Goal: Transaction & Acquisition: Complete application form

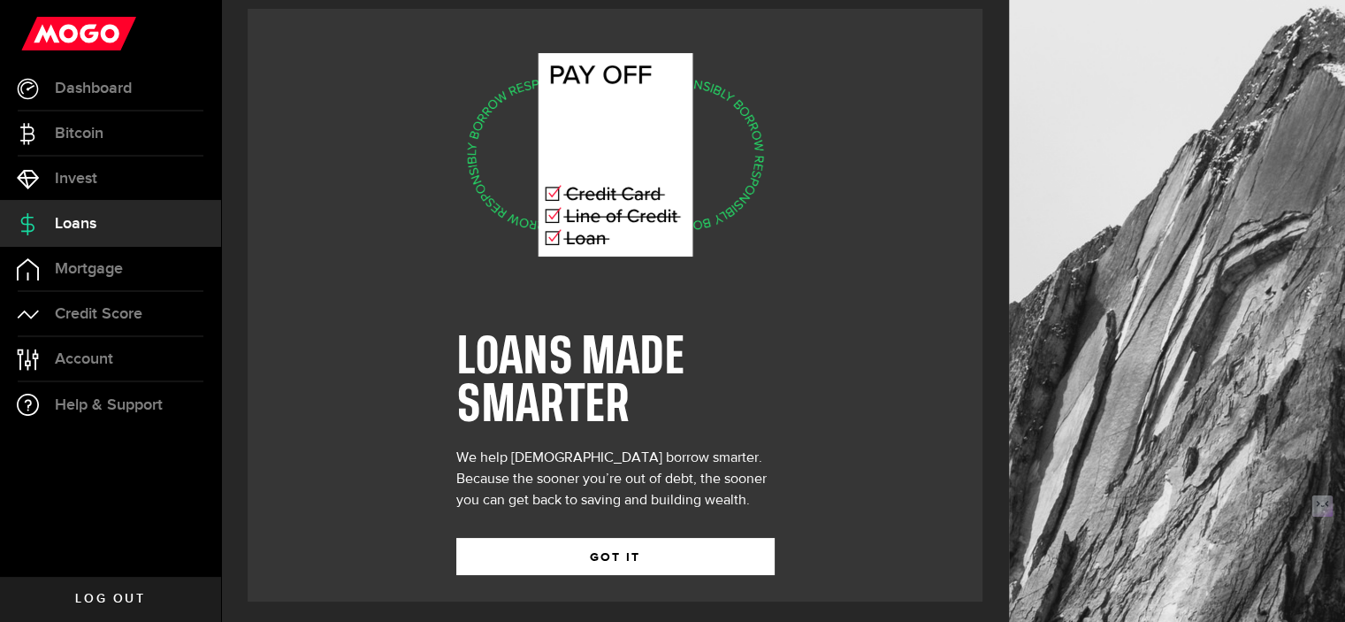
scroll to position [18, 0]
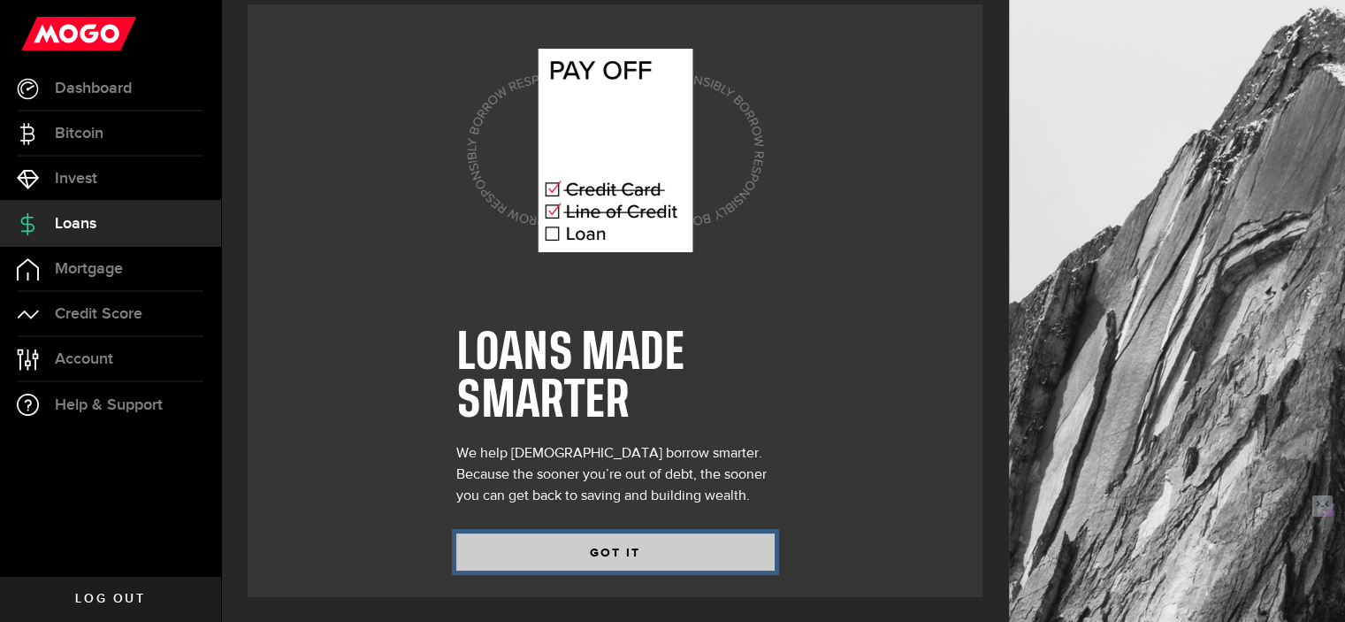
click at [623, 555] on button "GOT IT" at bounding box center [615, 551] width 318 height 37
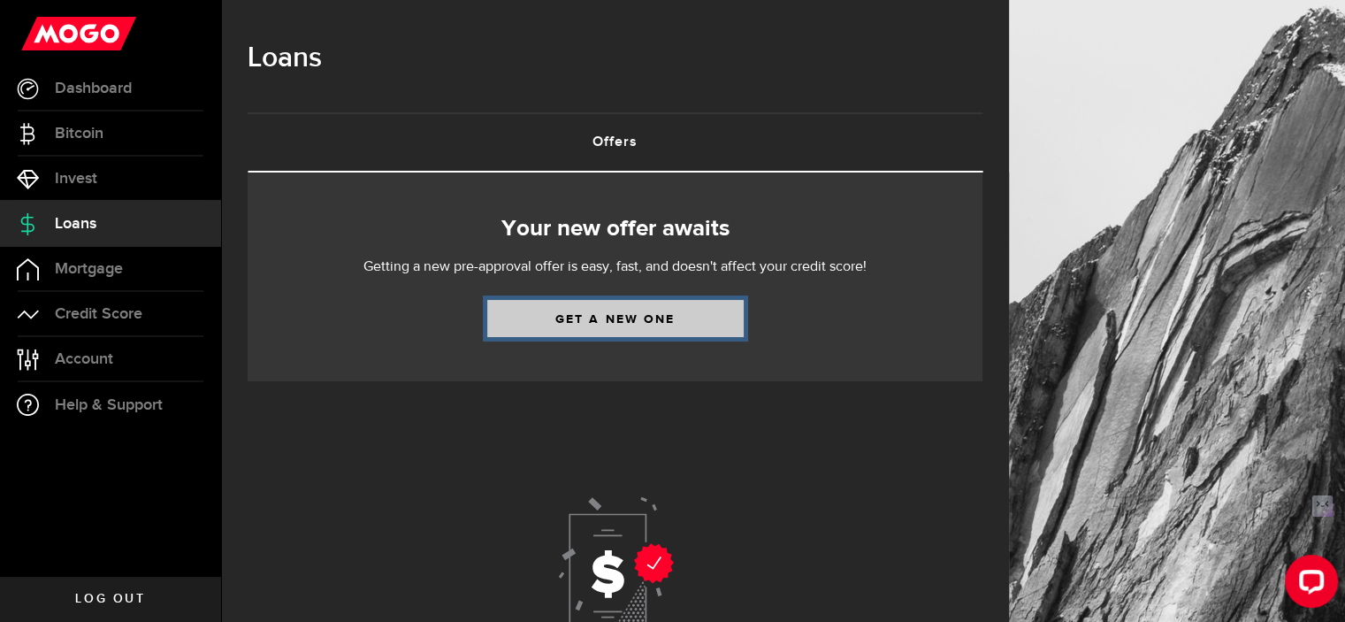
click at [608, 305] on link "Get a new one" at bounding box center [615, 318] width 256 height 37
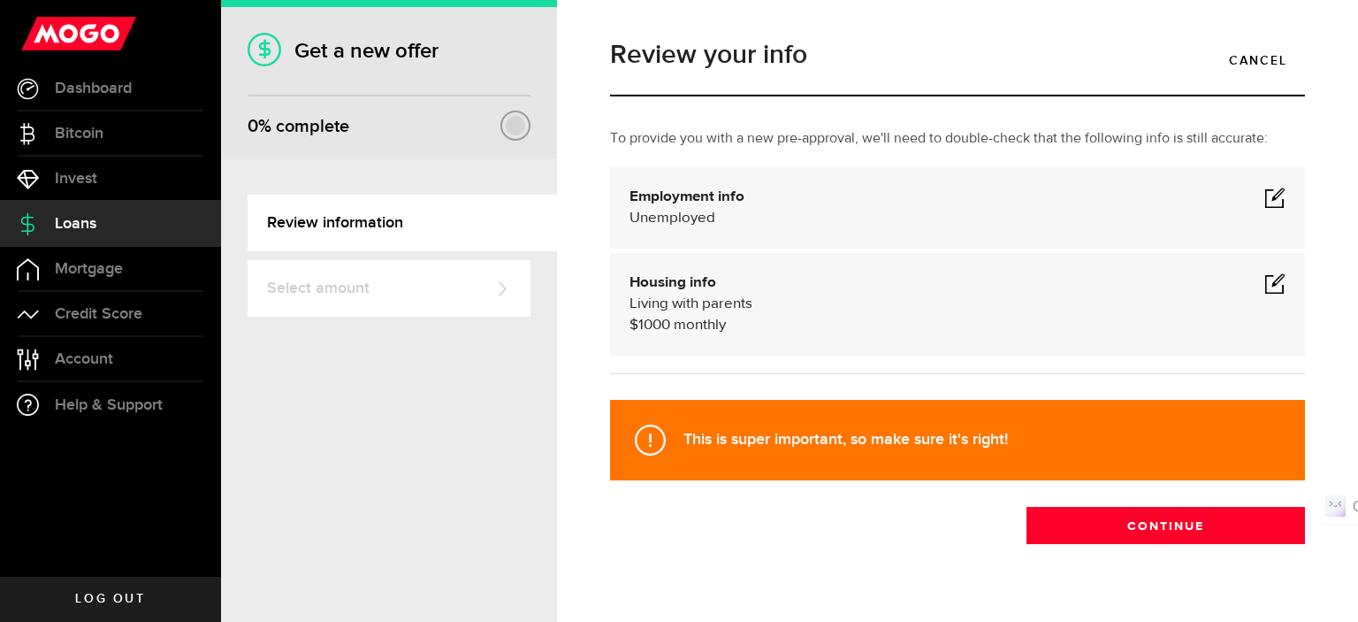
click at [1270, 190] on span at bounding box center [1275, 197] width 21 height 21
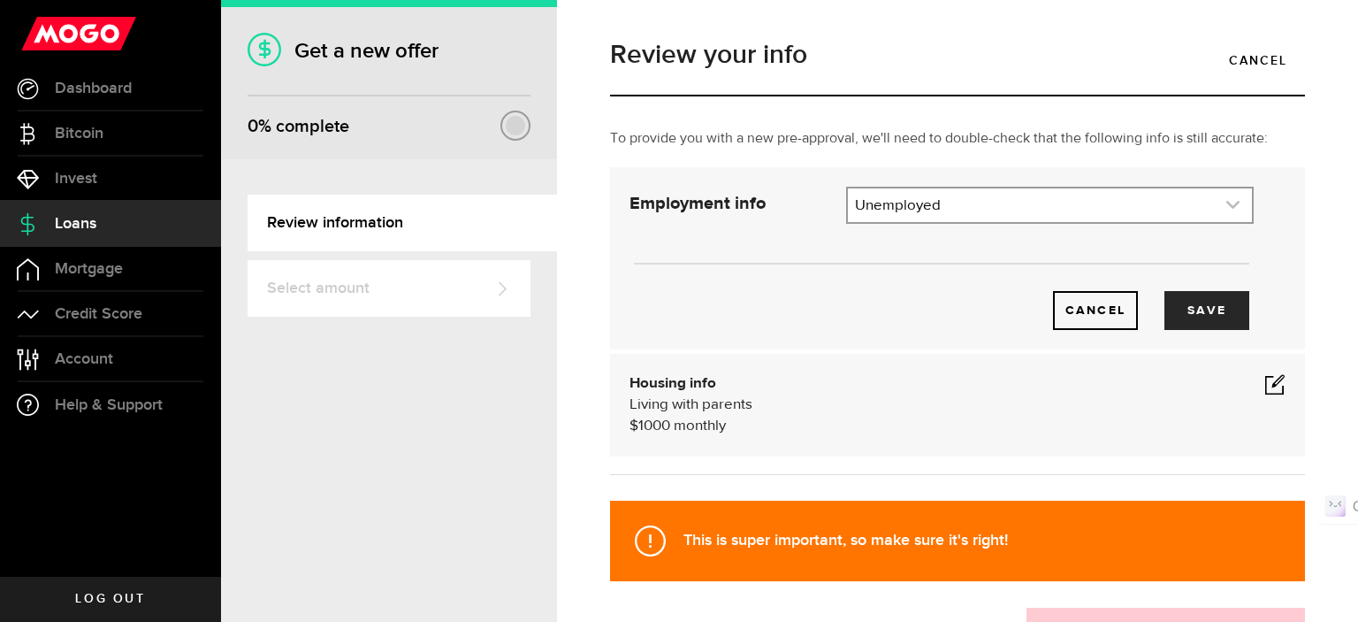
click at [1065, 203] on link "expand select" at bounding box center [1050, 205] width 404 height 34
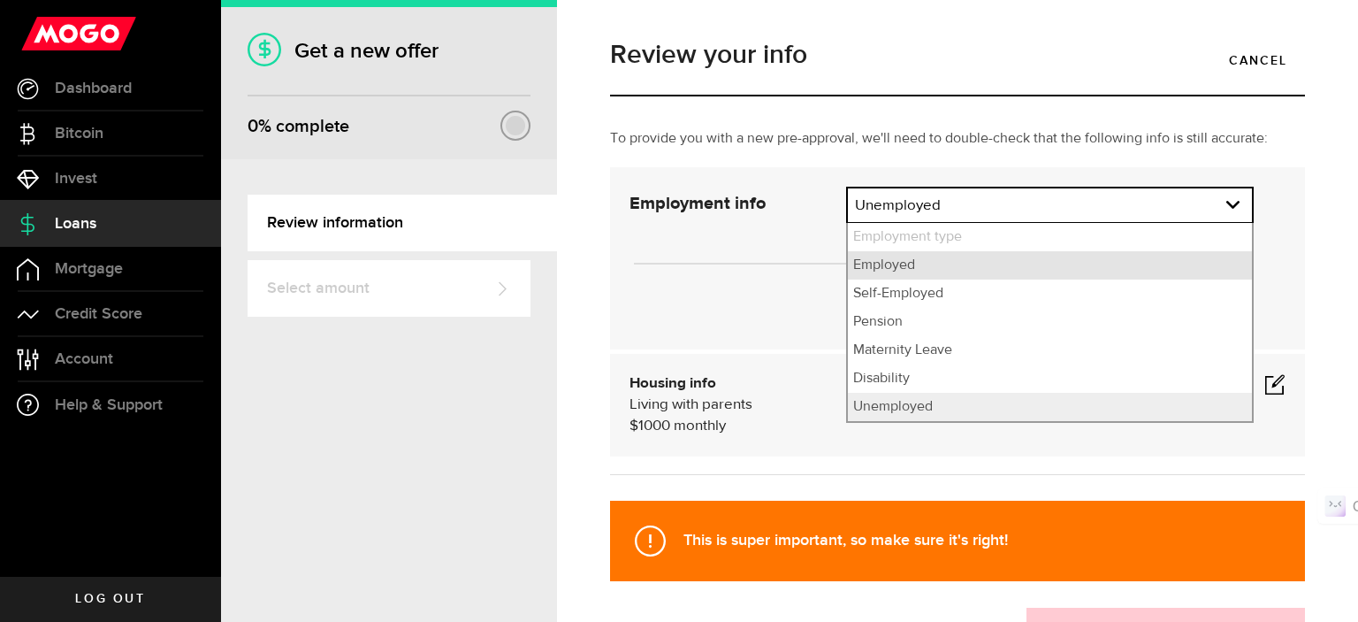
click at [984, 261] on li "Employed" at bounding box center [1050, 265] width 404 height 28
select select "Employed"
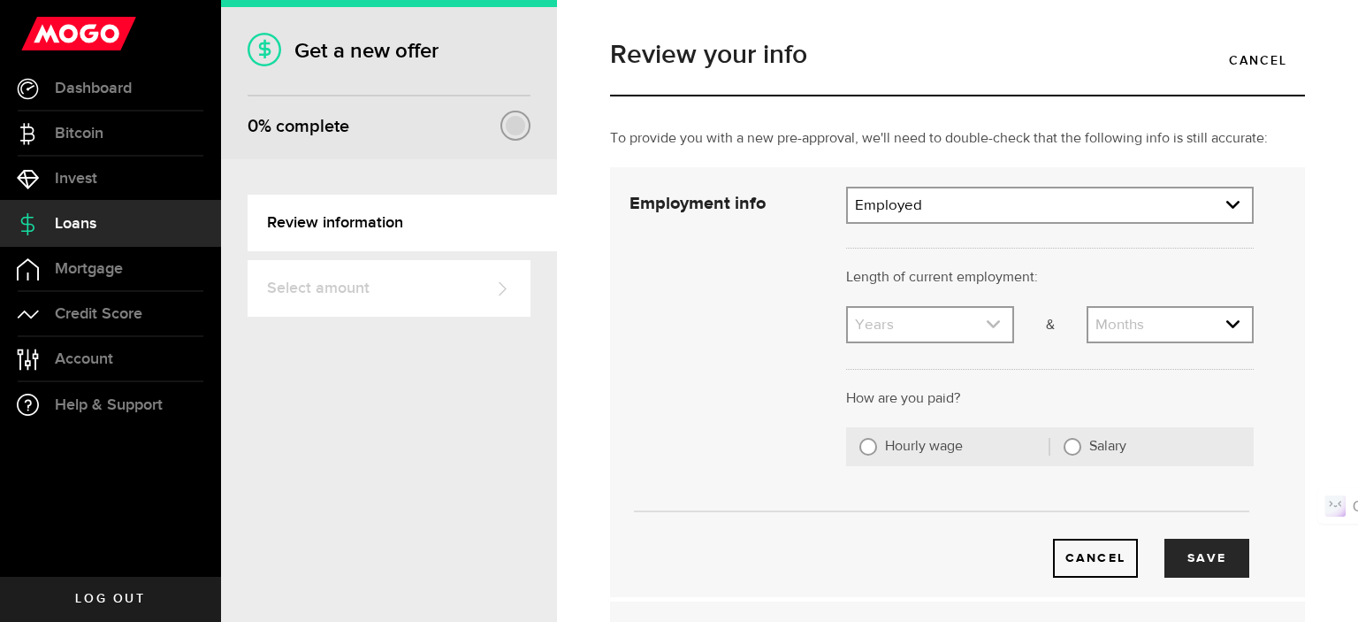
click at [968, 323] on link "expand select" at bounding box center [930, 325] width 164 height 34
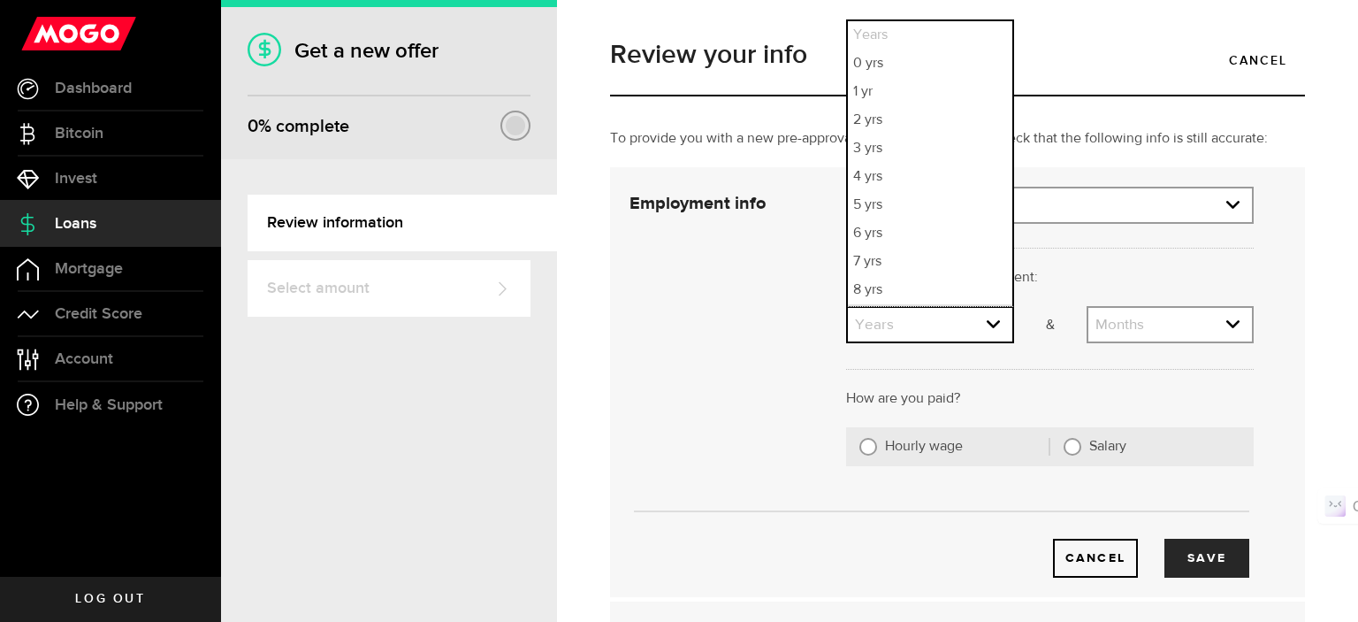
scroll to position [26, 0]
click at [931, 126] on li "3 yrs" at bounding box center [930, 123] width 164 height 28
select select "3"
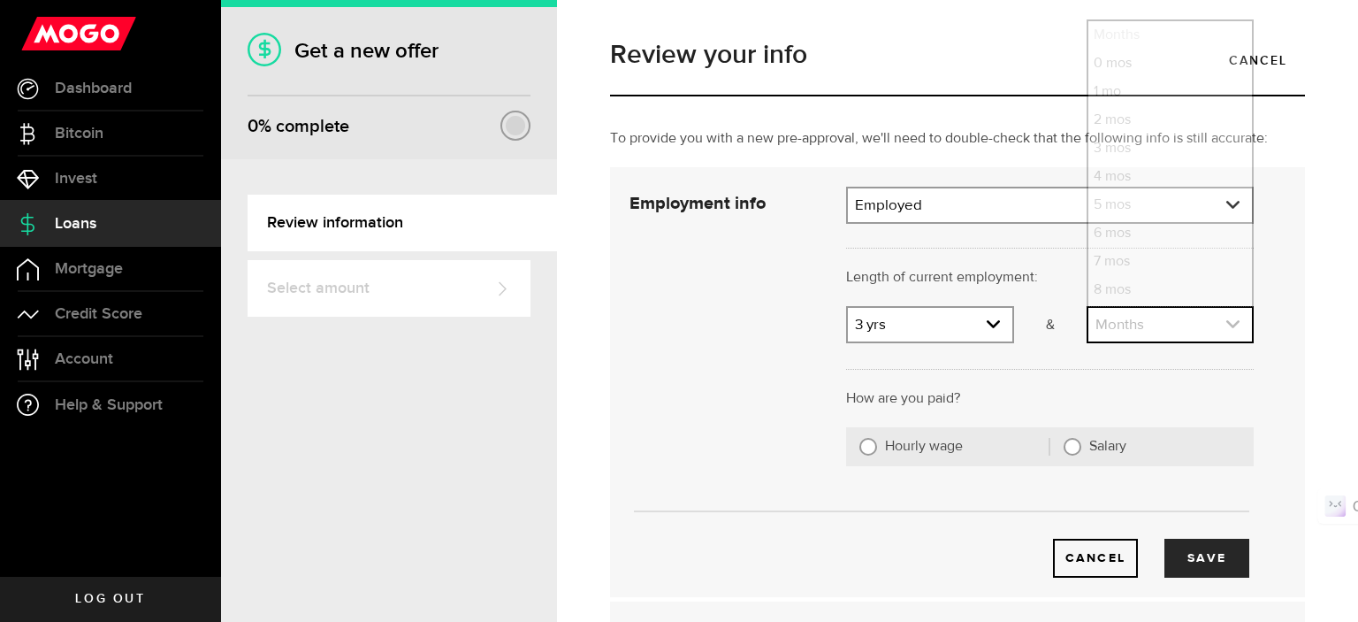
click at [1118, 328] on link "expand select" at bounding box center [1171, 325] width 164 height 34
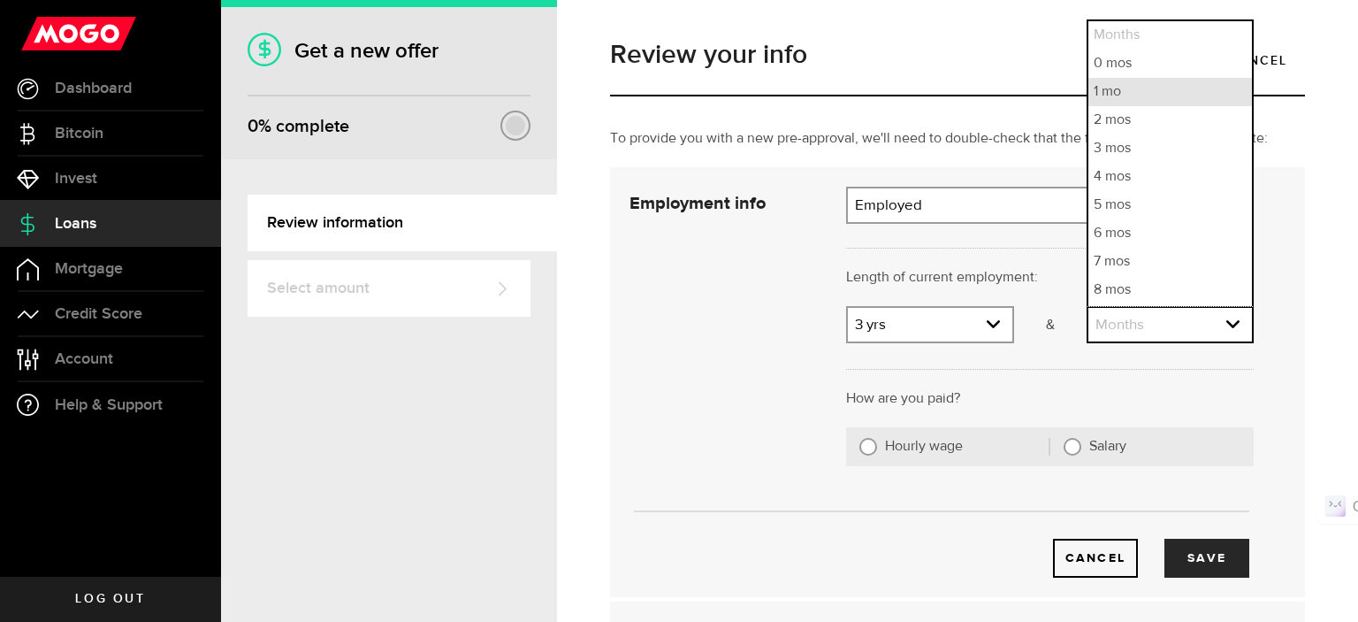
click at [1132, 80] on li "1 mo" at bounding box center [1171, 92] width 164 height 28
select select "1"
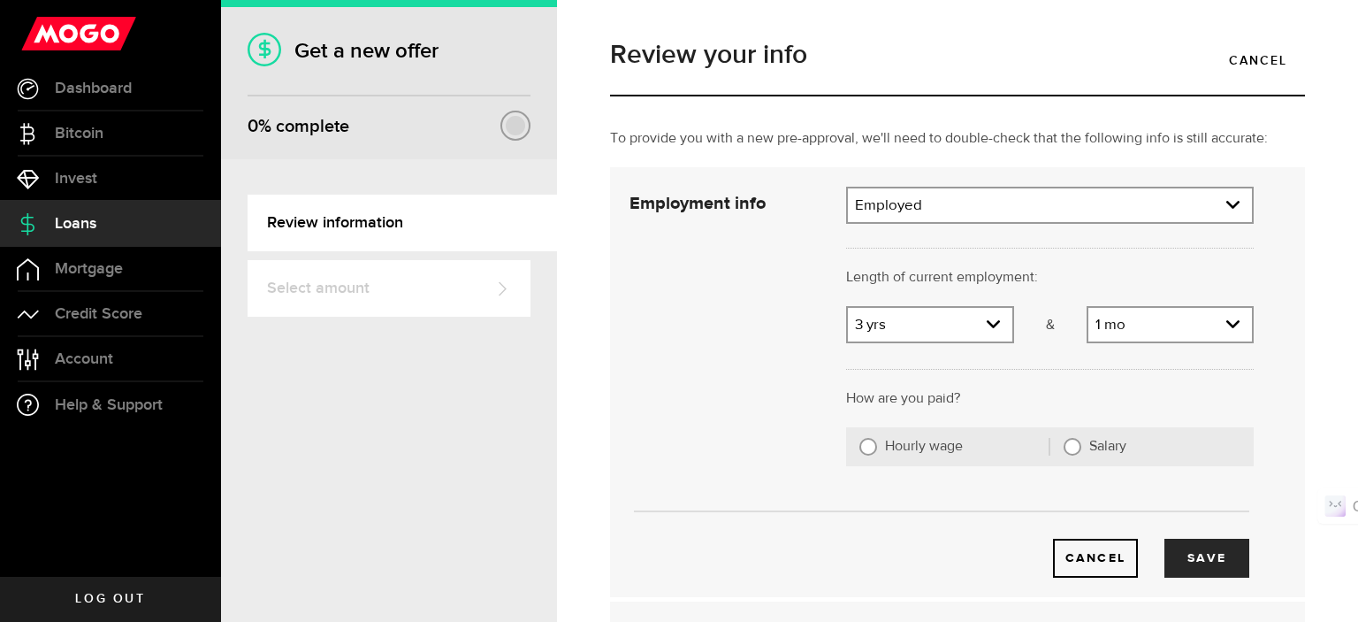
click at [1064, 453] on input "Salary" at bounding box center [1073, 447] width 18 height 18
radio input "true"
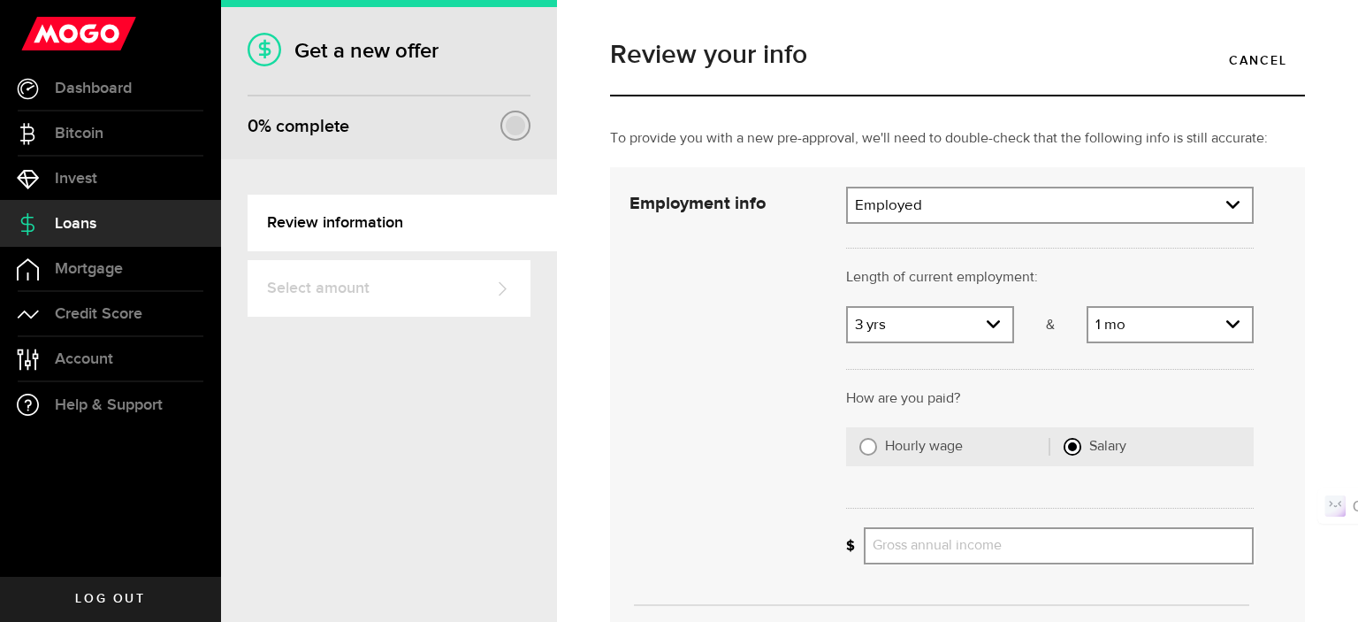
scroll to position [177, 0]
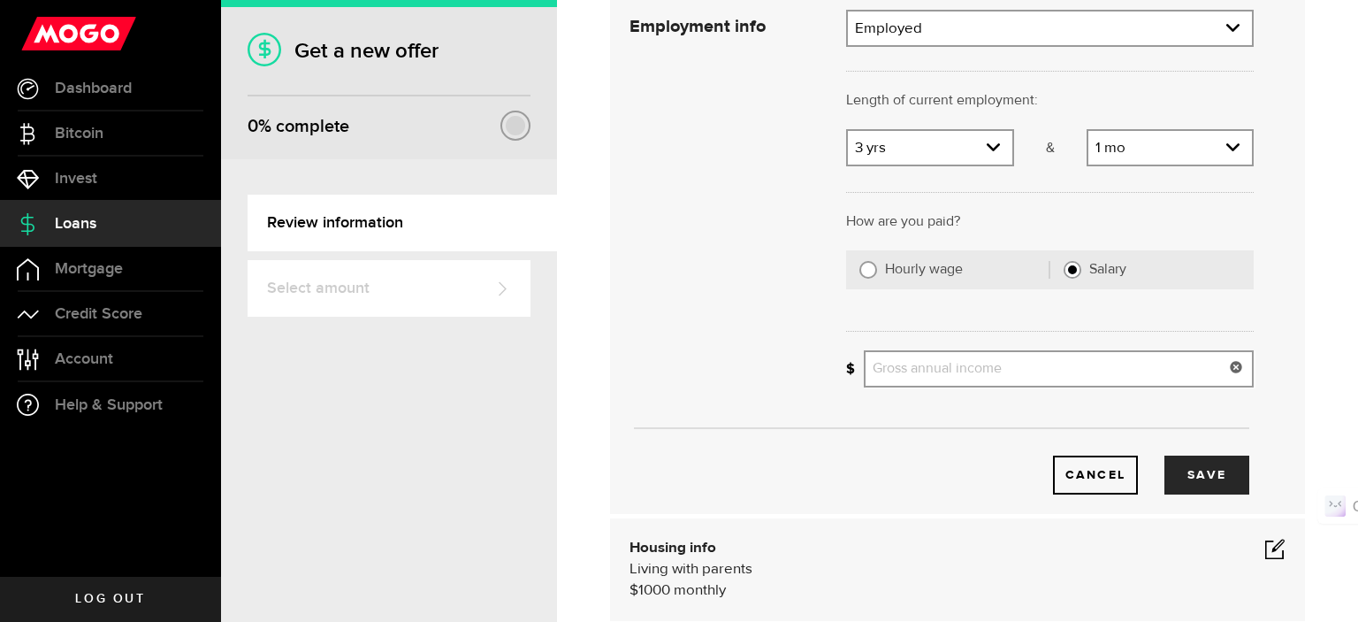
click at [882, 380] on input "Gross annual income" at bounding box center [1059, 368] width 390 height 37
type input "60,000"
click at [1186, 468] on button "Save" at bounding box center [1207, 474] width 85 height 39
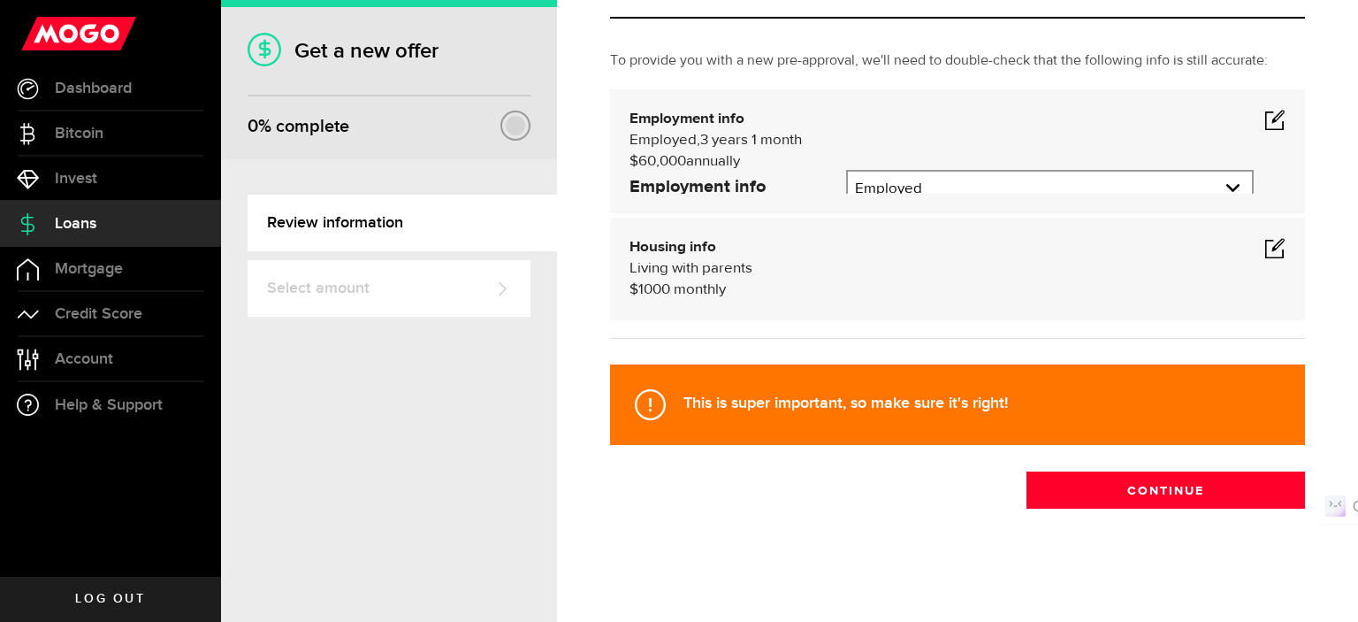
scroll to position [56, 0]
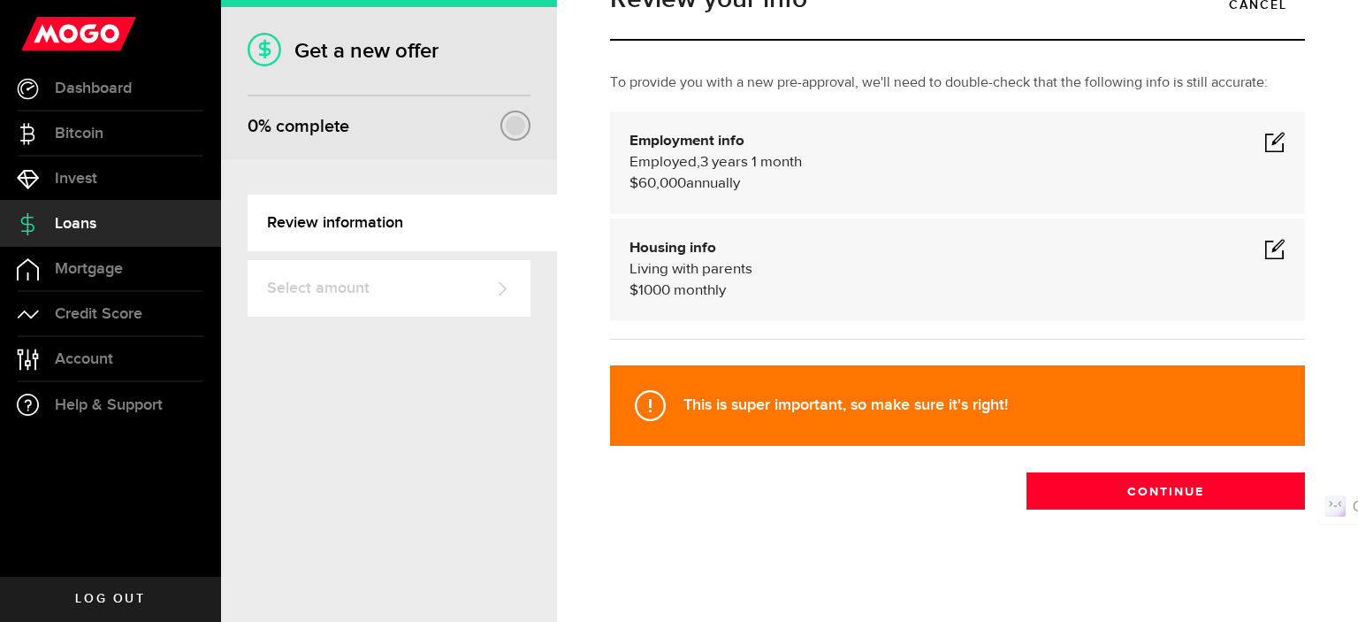
click at [1265, 240] on span at bounding box center [1275, 248] width 21 height 21
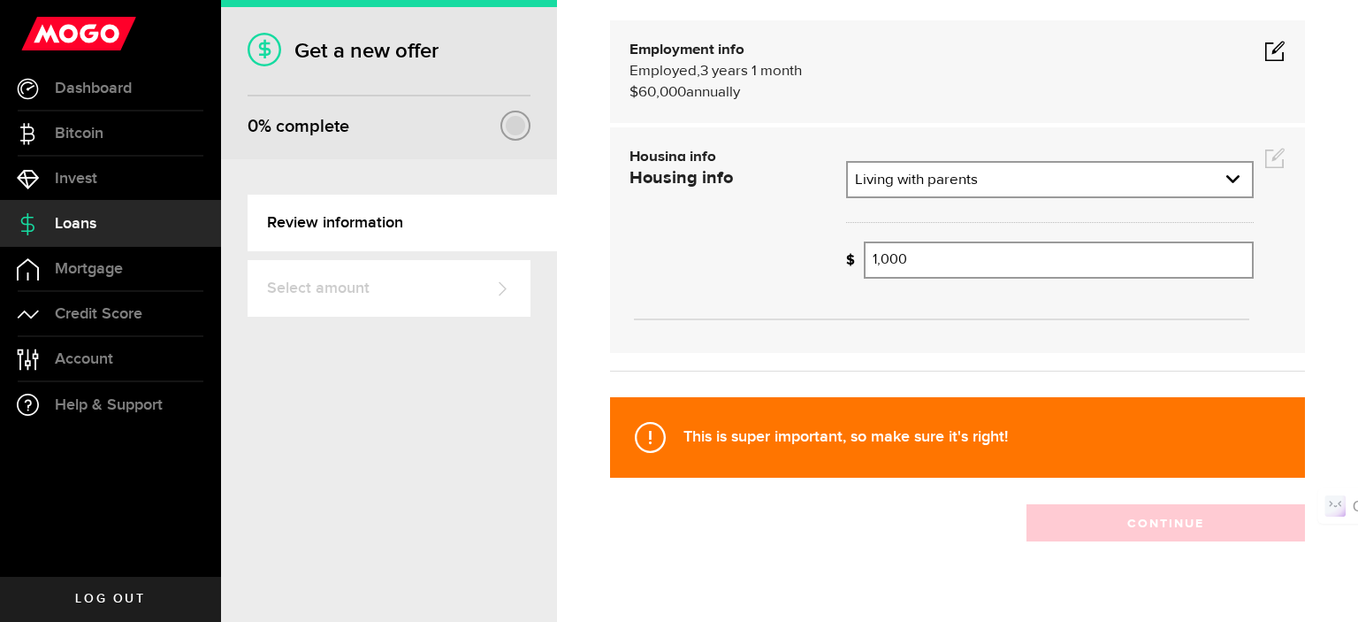
scroll to position [147, 0]
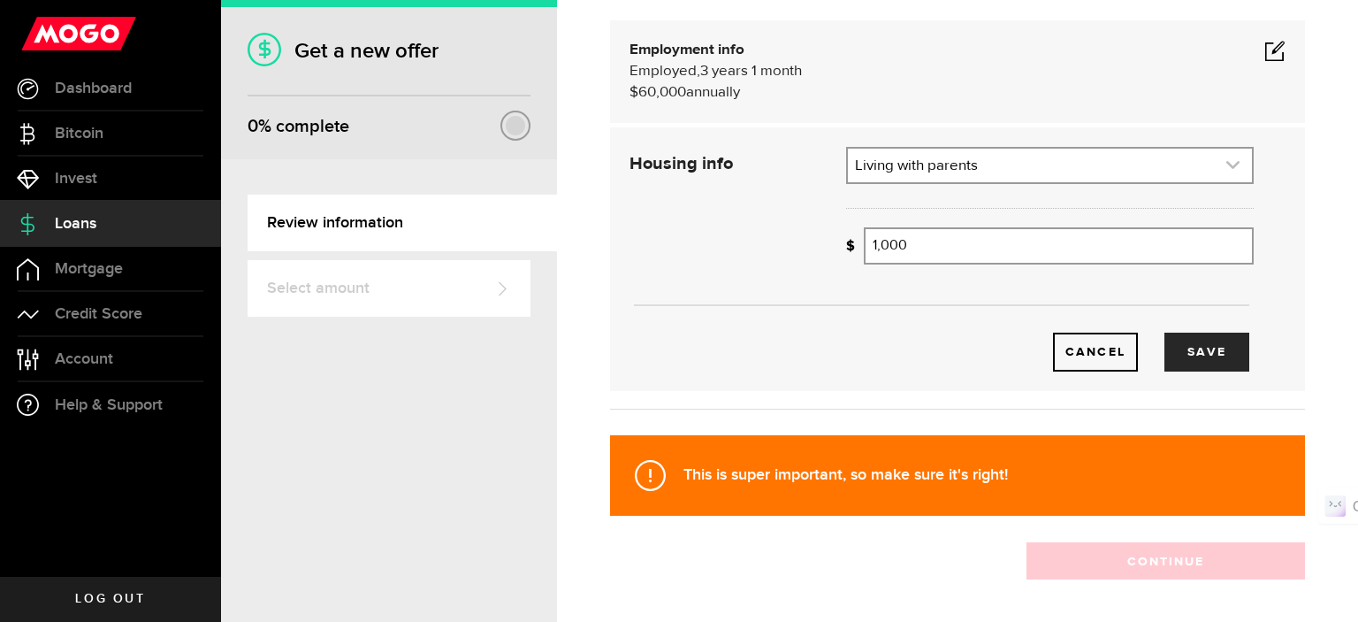
click at [1107, 175] on link "expand select" at bounding box center [1050, 166] width 404 height 34
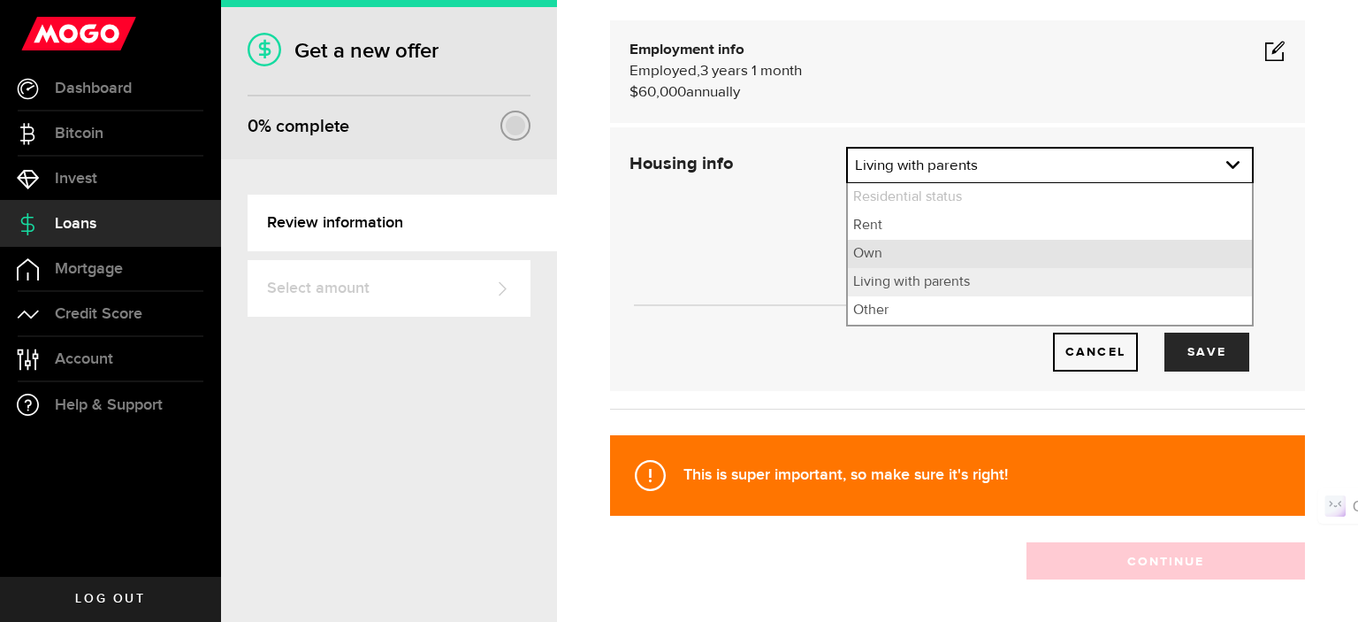
click at [1054, 252] on li "Own" at bounding box center [1050, 254] width 404 height 28
select select "Own"
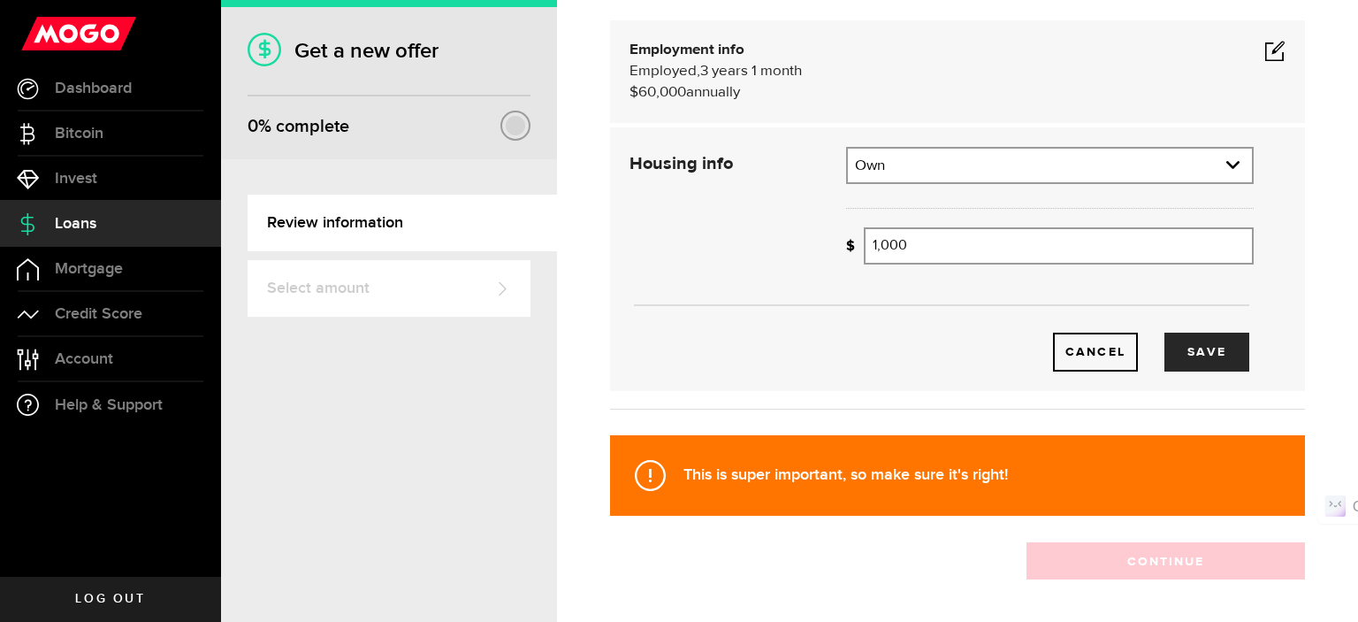
click at [816, 299] on div "Cancel Save" at bounding box center [941, 325] width 677 height 94
click at [1230, 245] on use at bounding box center [1235, 243] width 11 height 11
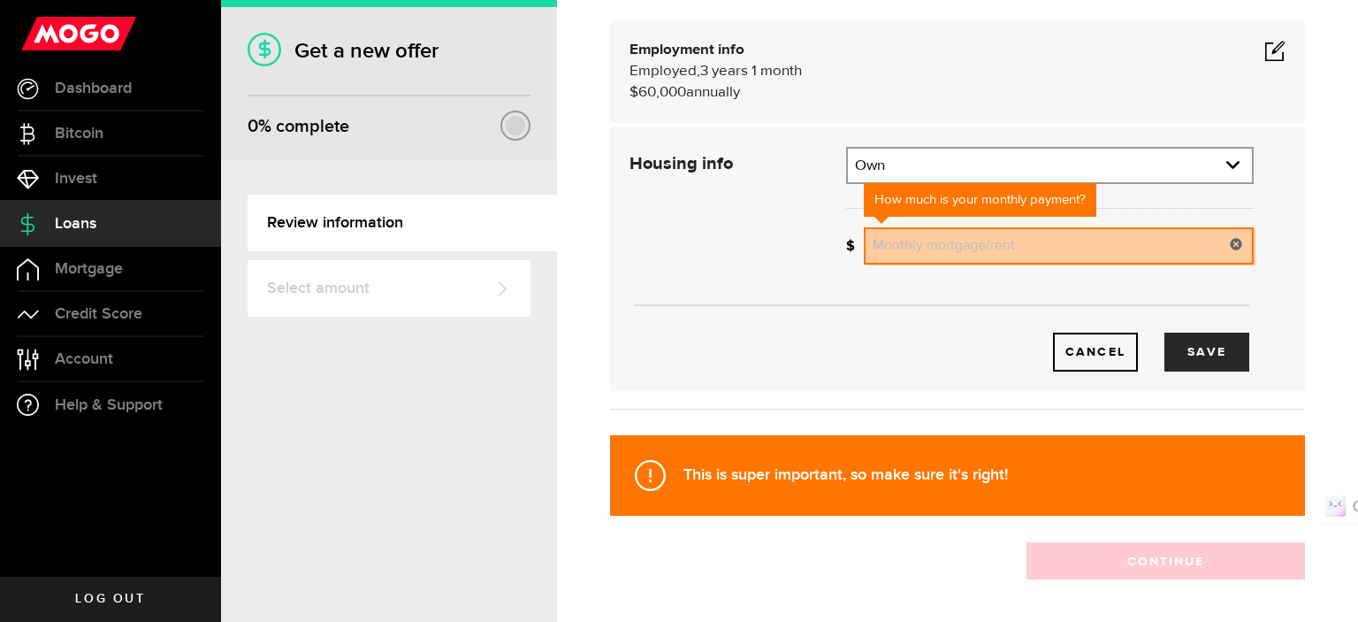
click at [887, 290] on div "Cancel Save" at bounding box center [941, 325] width 677 height 94
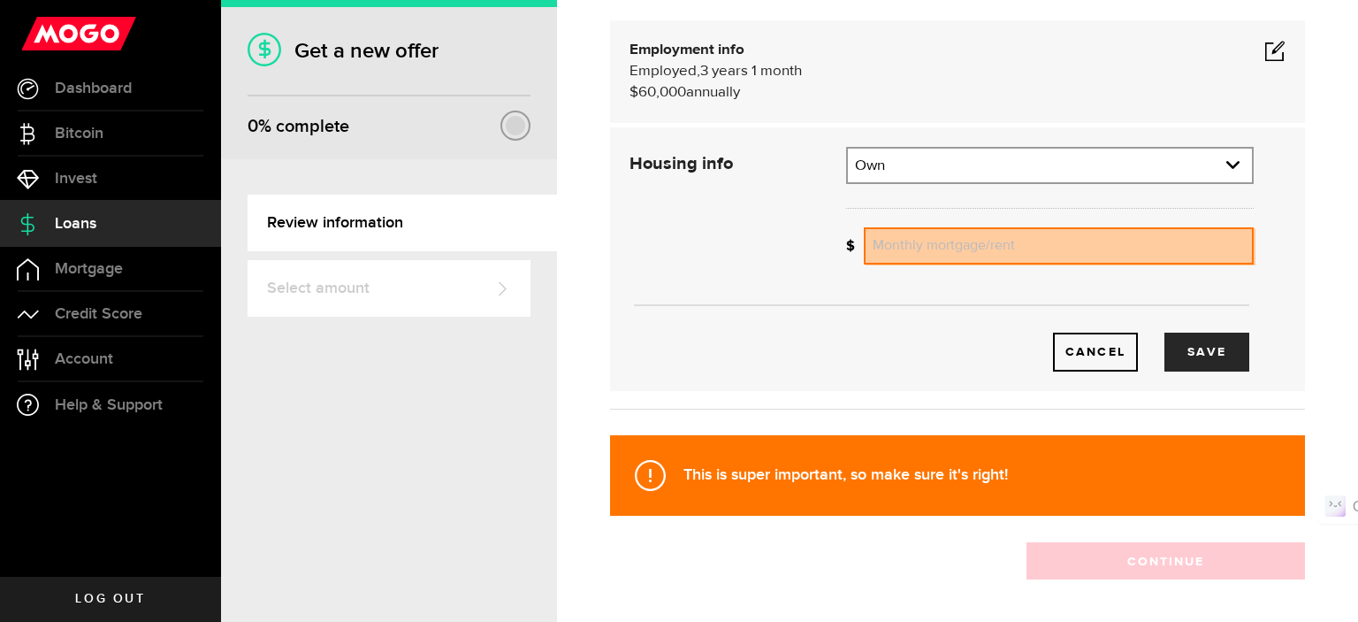
click at [827, 266] on div "Cancel Save" at bounding box center [941, 259] width 677 height 225
click at [1222, 355] on button "Save" at bounding box center [1207, 352] width 85 height 39
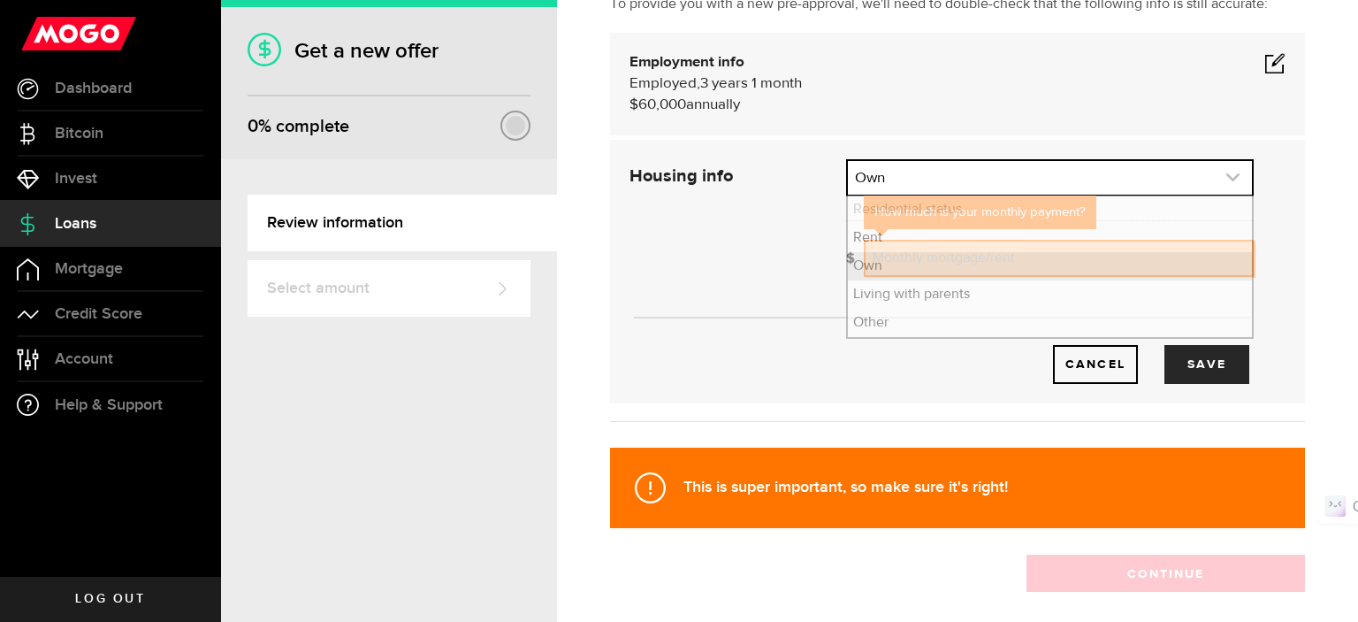
click at [1211, 172] on link "expand select" at bounding box center [1050, 178] width 404 height 34
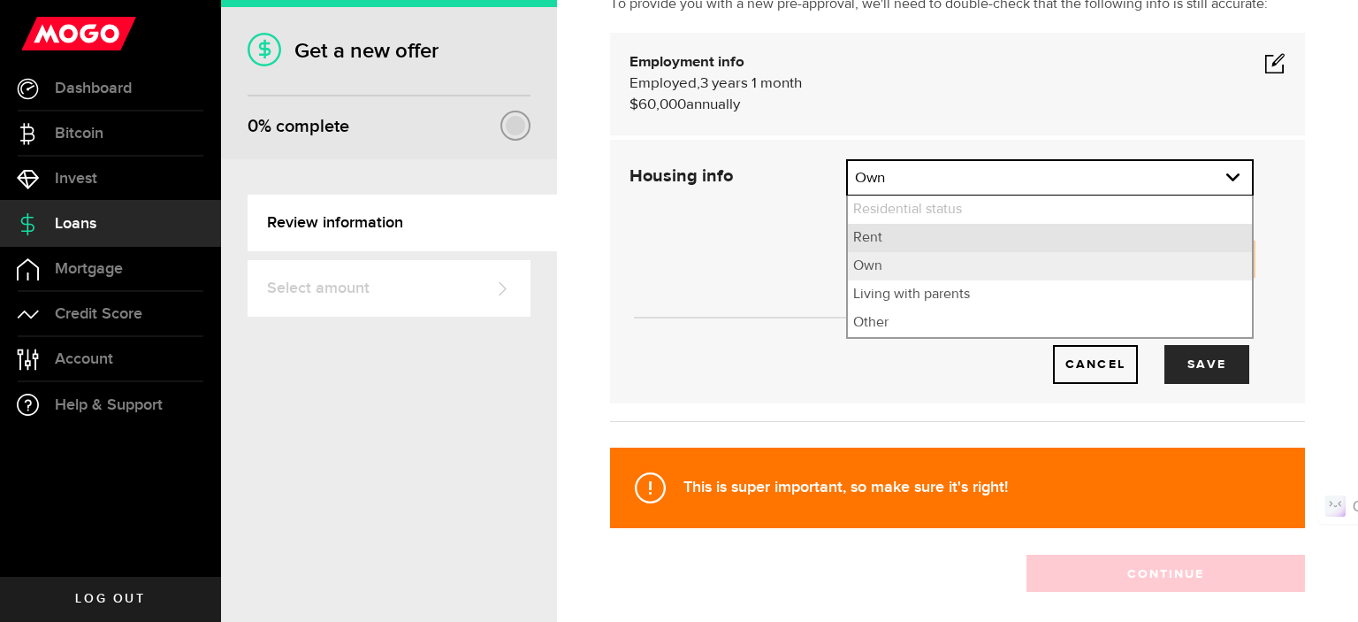
click at [1042, 239] on li "Rent" at bounding box center [1050, 238] width 404 height 28
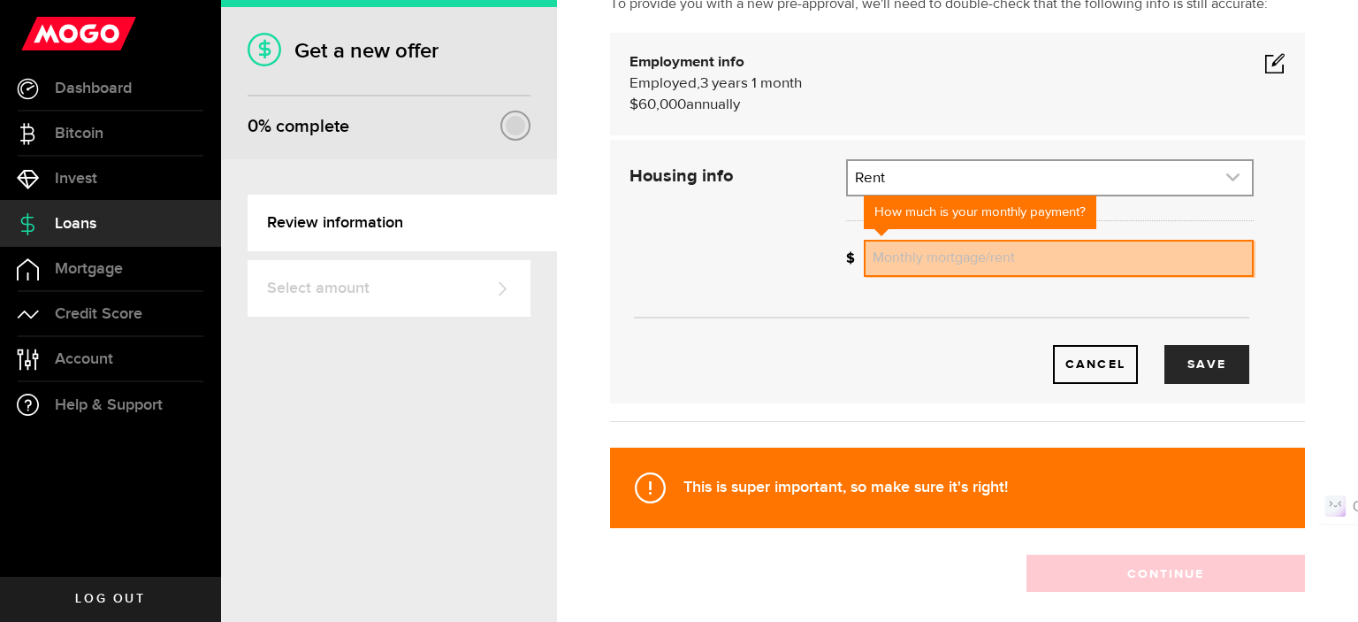
click at [1022, 173] on link "expand select" at bounding box center [1050, 178] width 404 height 34
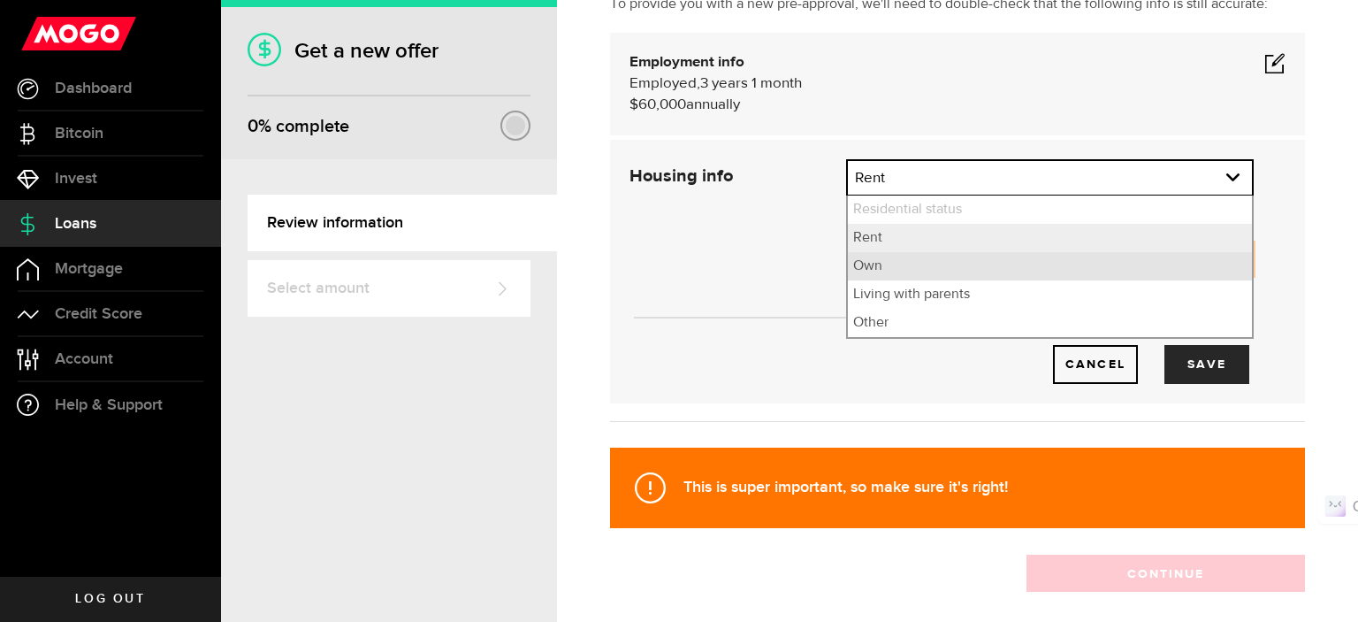
click at [932, 259] on li "Own" at bounding box center [1050, 266] width 404 height 28
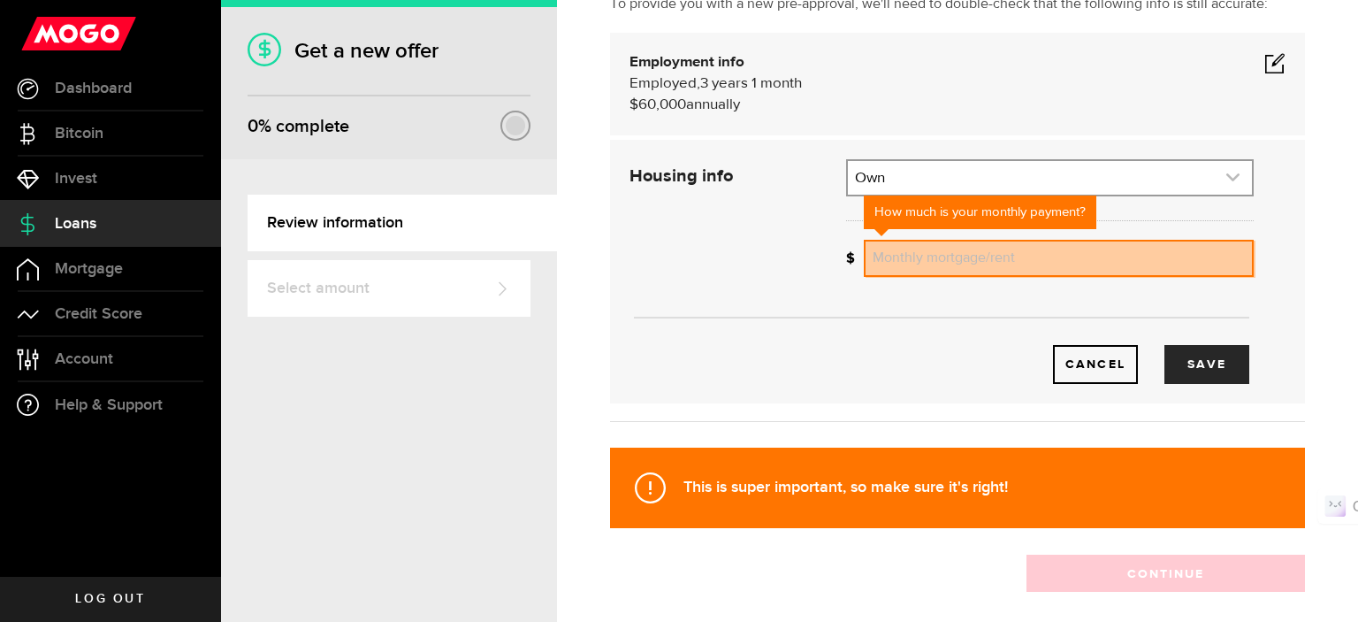
click at [934, 176] on link "expand select" at bounding box center [1050, 178] width 404 height 34
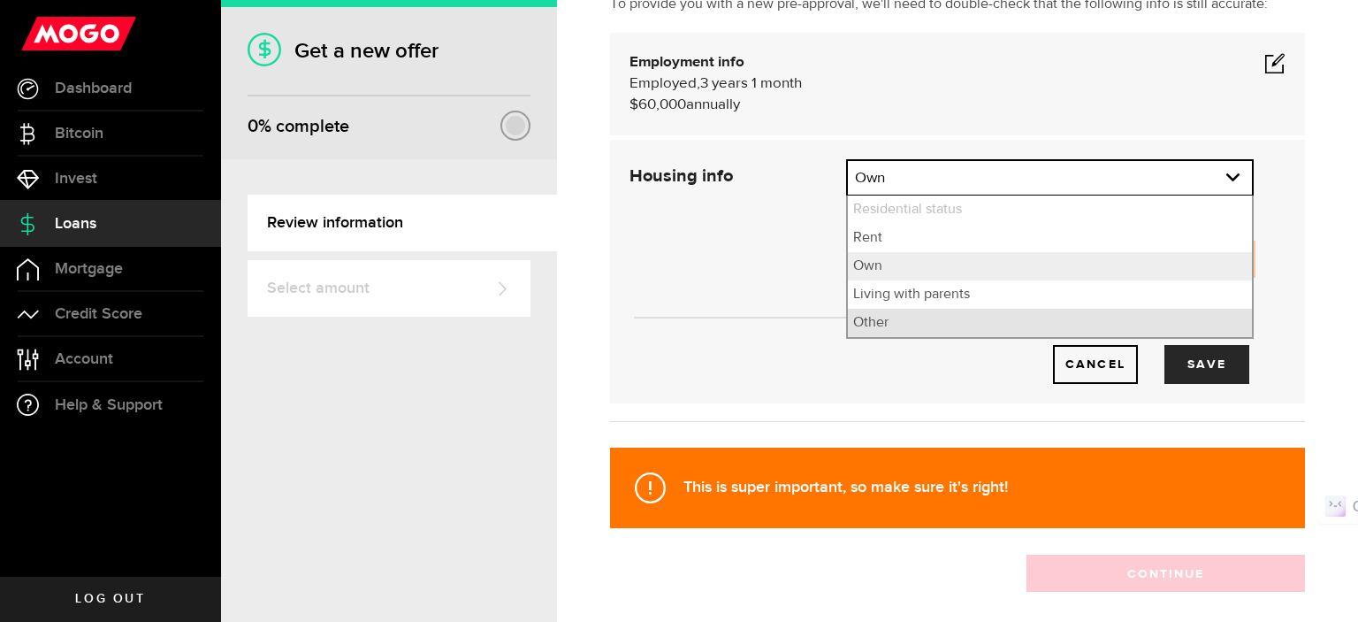
click at [904, 318] on li "Other" at bounding box center [1050, 323] width 404 height 28
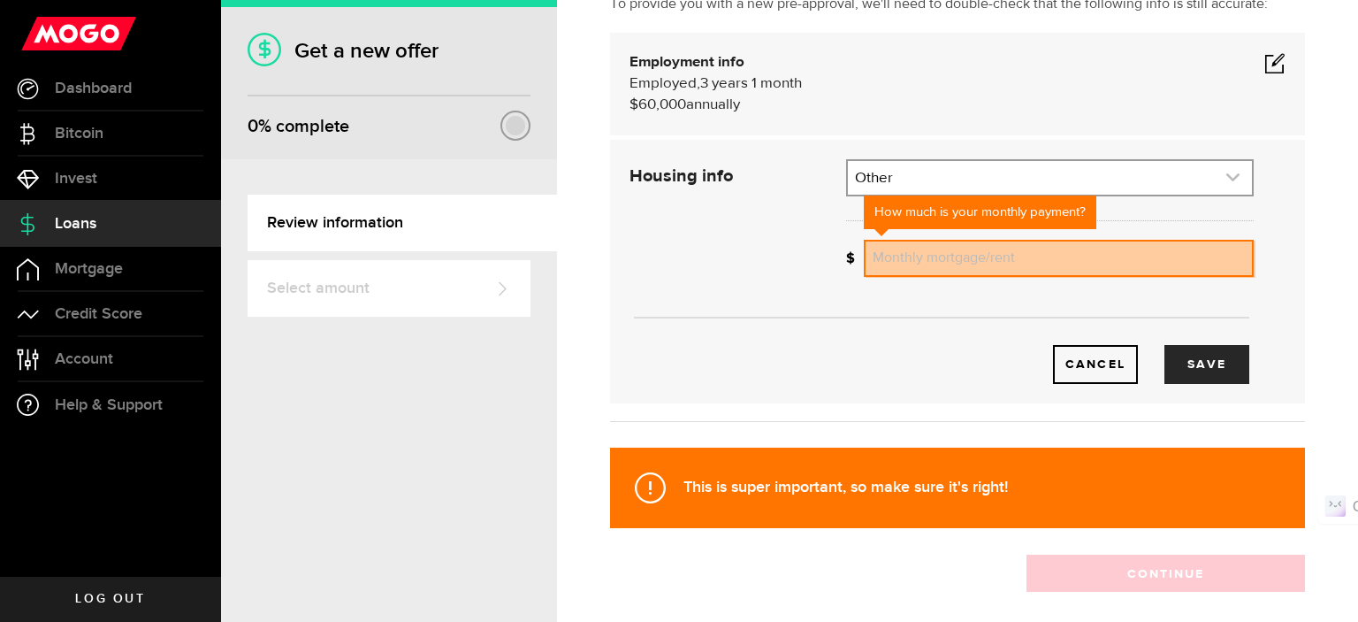
click at [912, 176] on link "expand select" at bounding box center [1050, 178] width 404 height 34
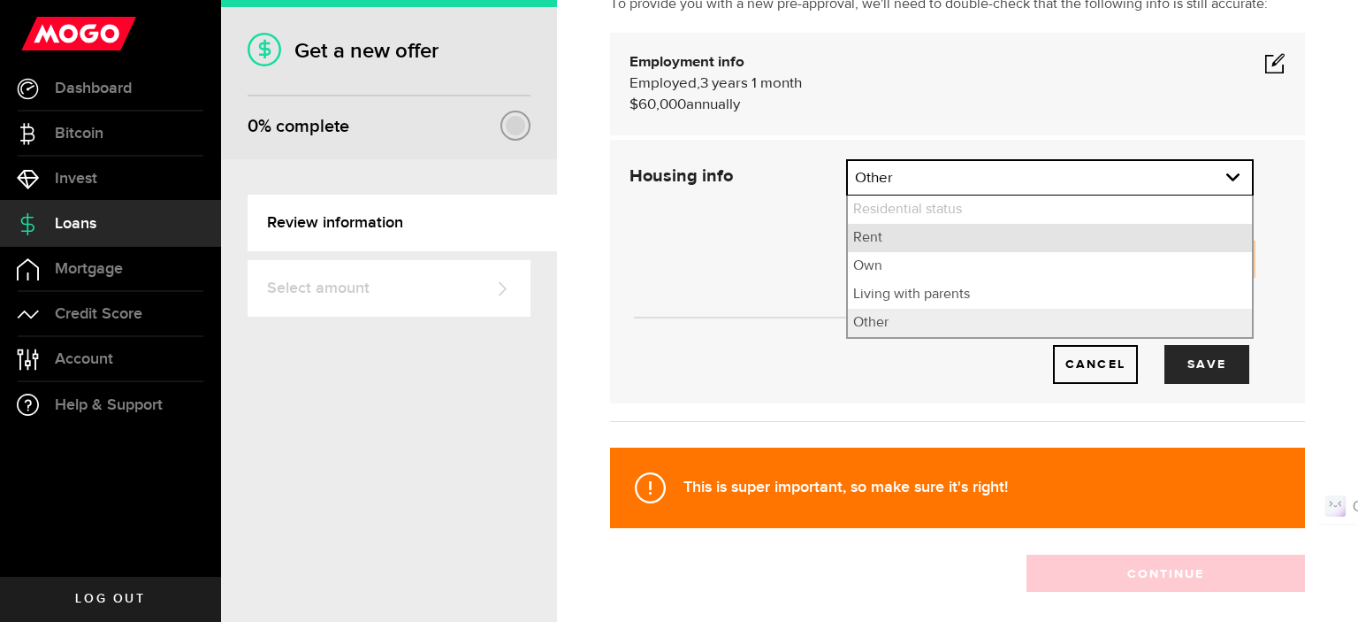
click at [907, 239] on li "Rent" at bounding box center [1050, 238] width 404 height 28
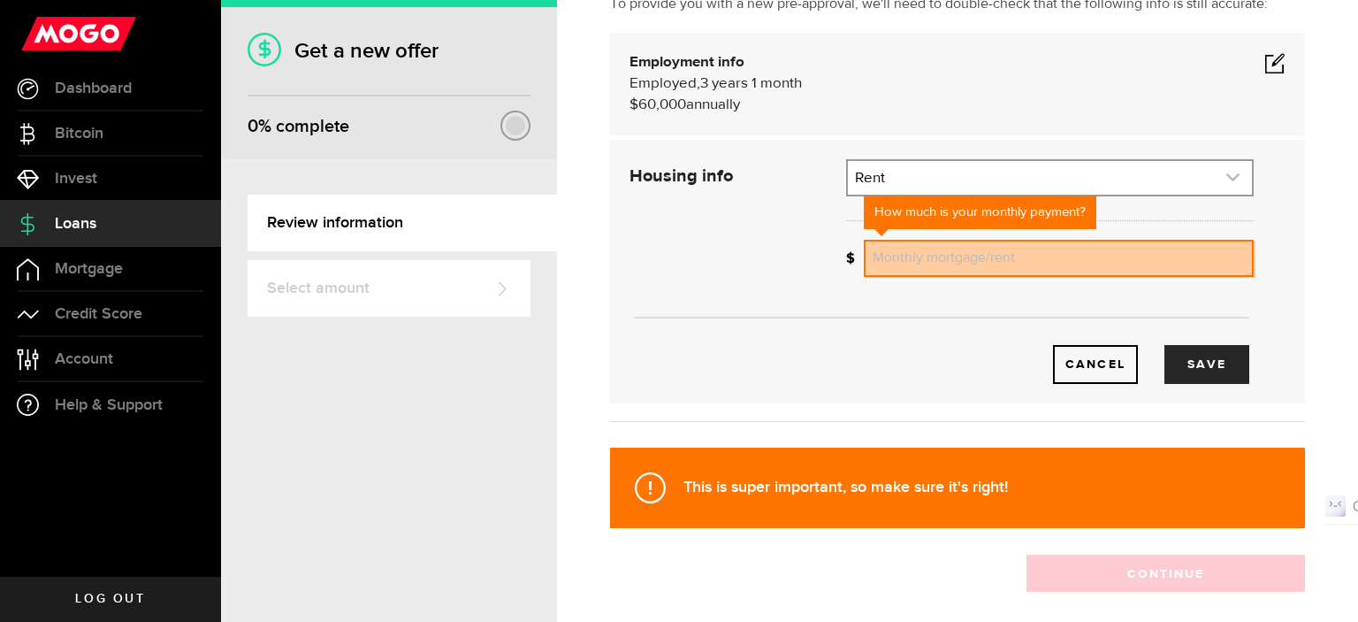
click at [913, 177] on link "expand select" at bounding box center [1050, 178] width 404 height 34
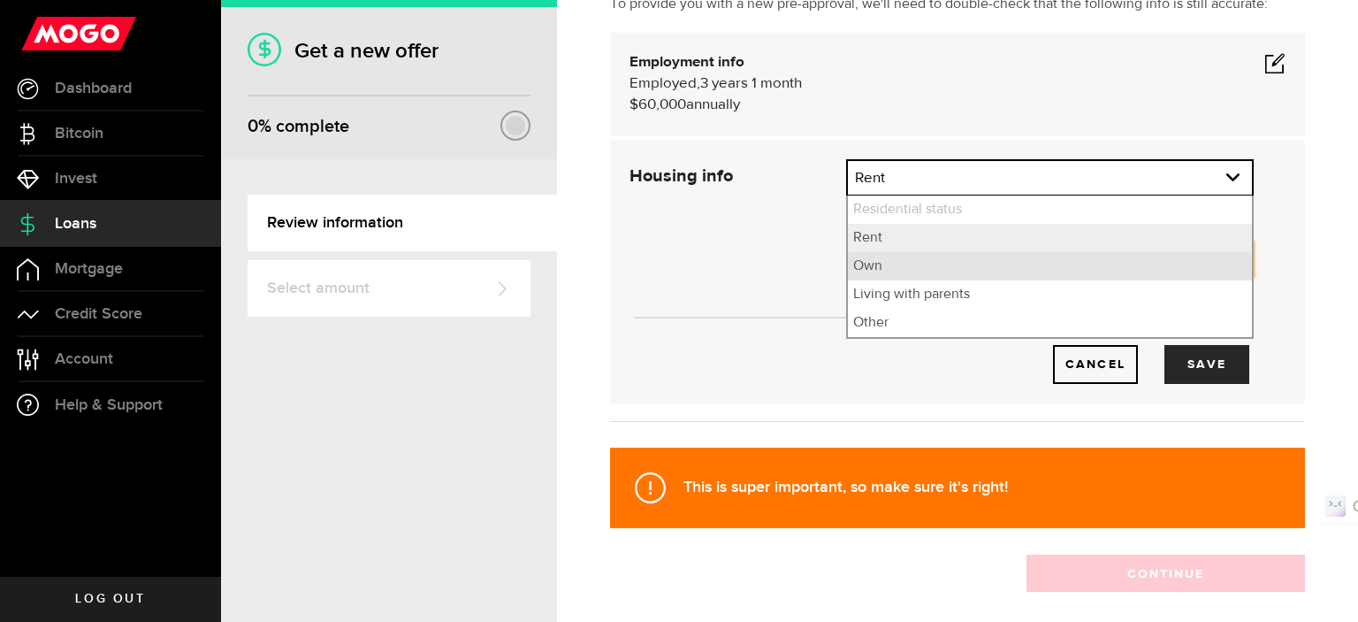
click at [894, 272] on li "Own" at bounding box center [1050, 266] width 404 height 28
select select "Own"
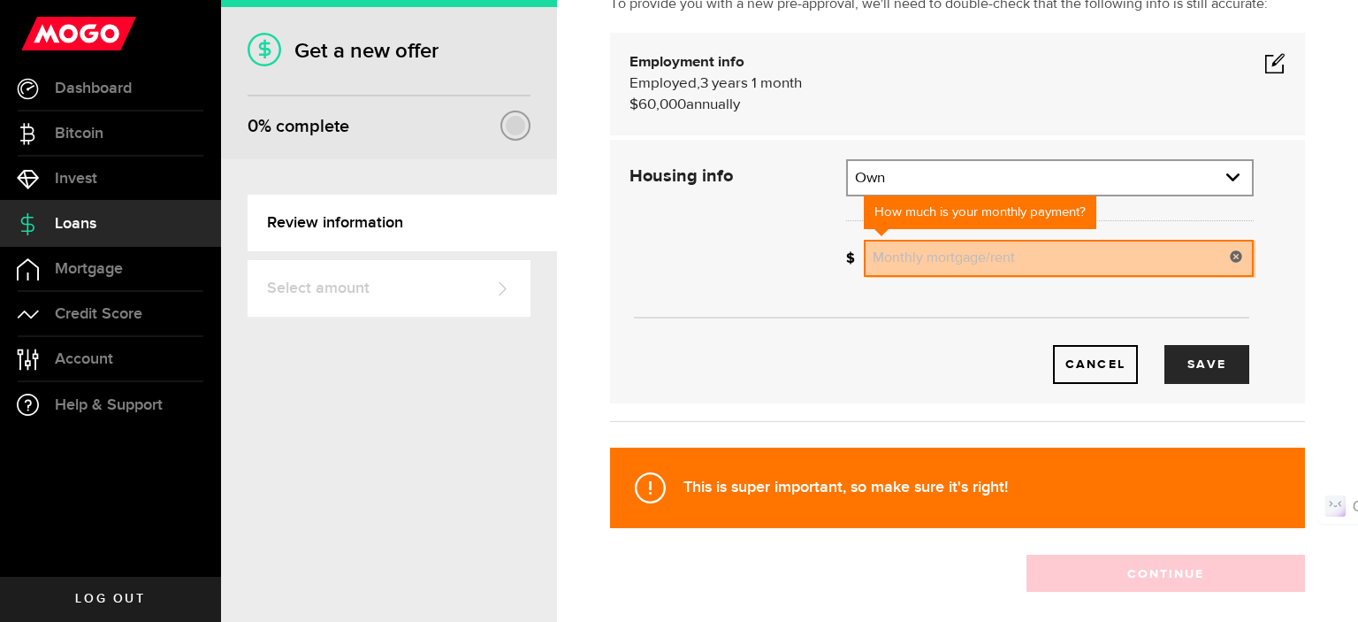
click at [907, 259] on input "Monthly mortgage/rent" at bounding box center [1059, 258] width 390 height 37
type input "0"
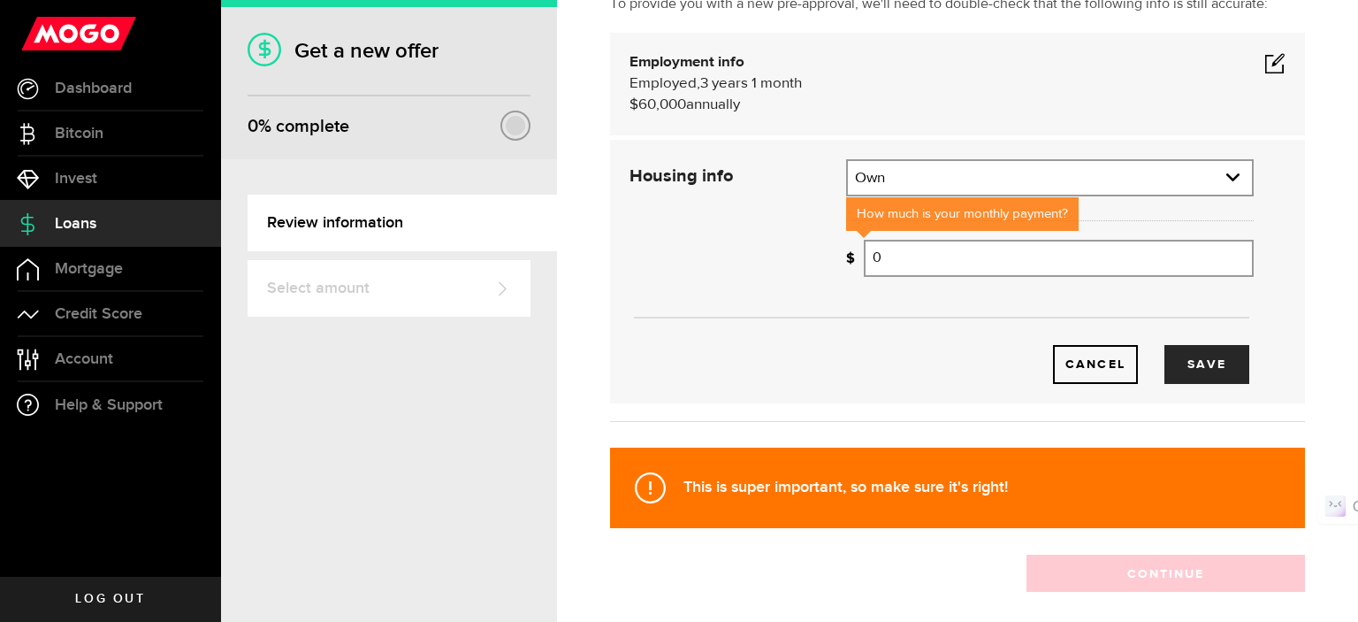
click at [856, 325] on div "Cancel Save" at bounding box center [941, 337] width 677 height 94
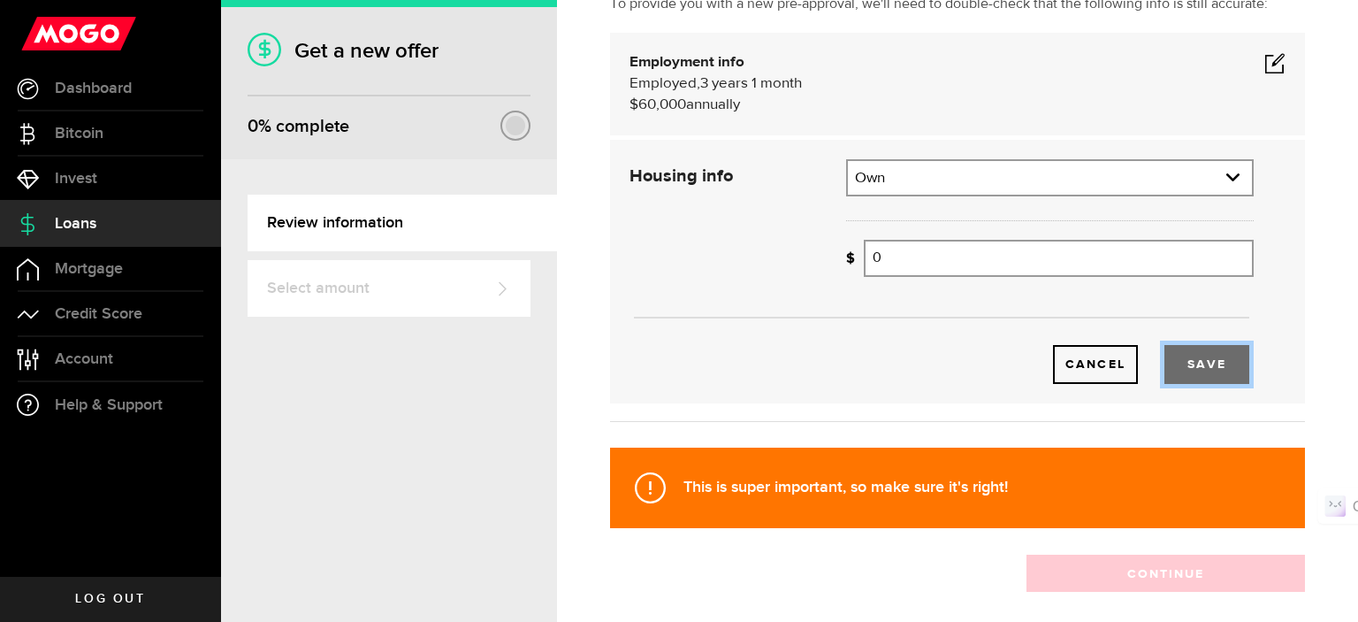
click at [1186, 370] on button "Save" at bounding box center [1207, 364] width 85 height 39
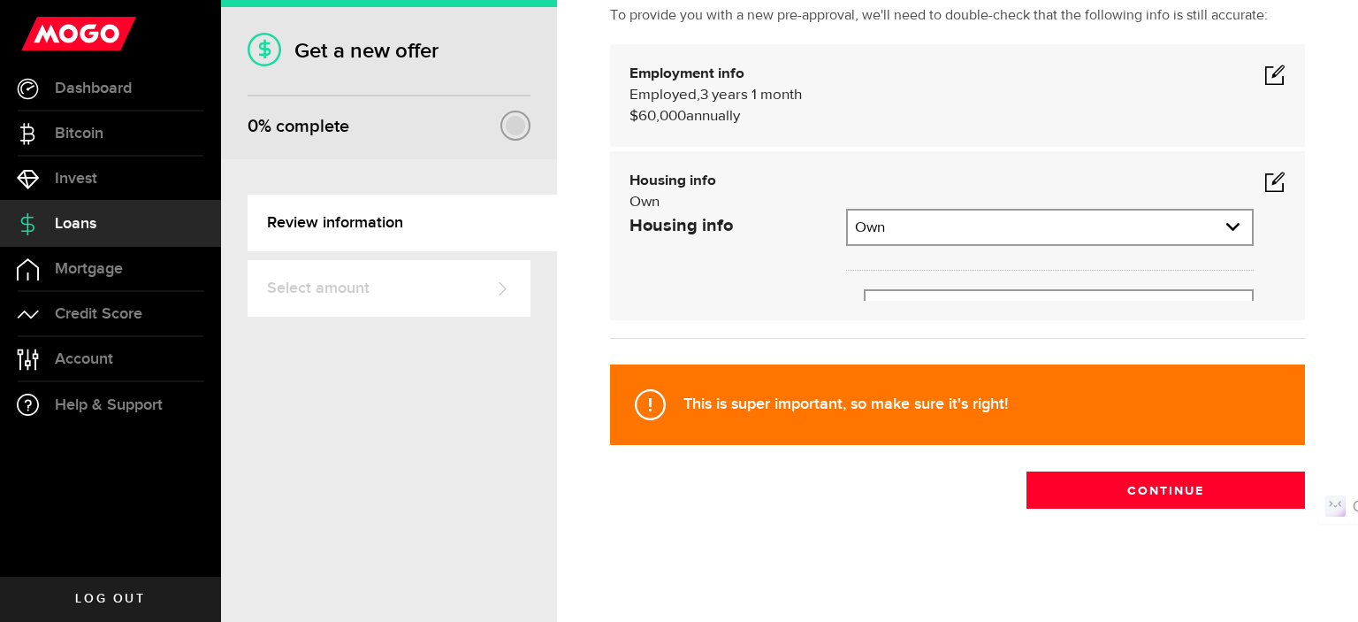
scroll to position [56, 0]
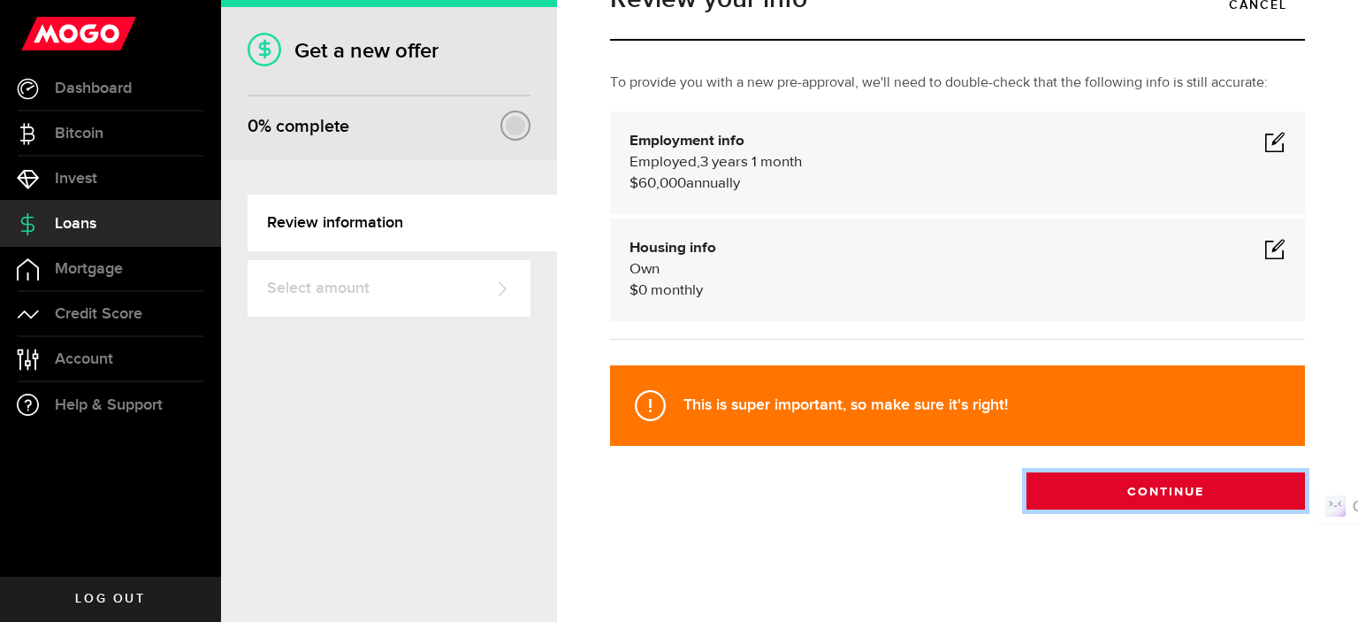
click at [1129, 490] on button "Continue" at bounding box center [1166, 490] width 279 height 37
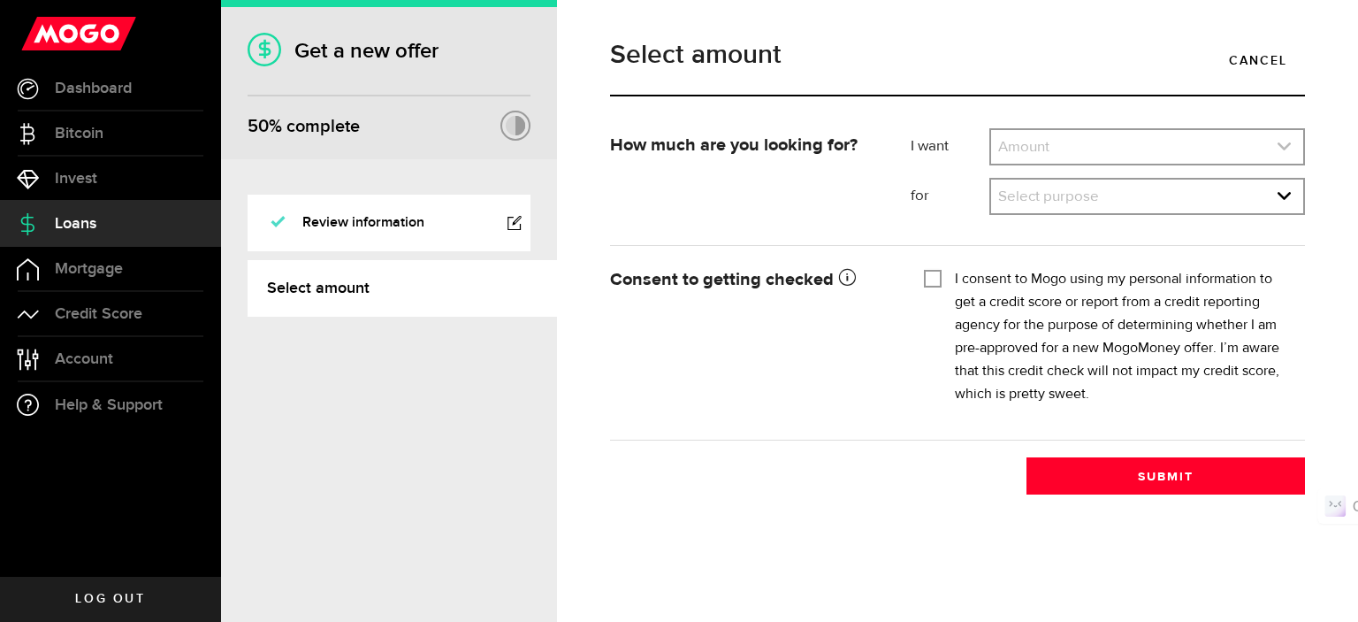
click at [1121, 143] on link "expand select" at bounding box center [1147, 147] width 312 height 34
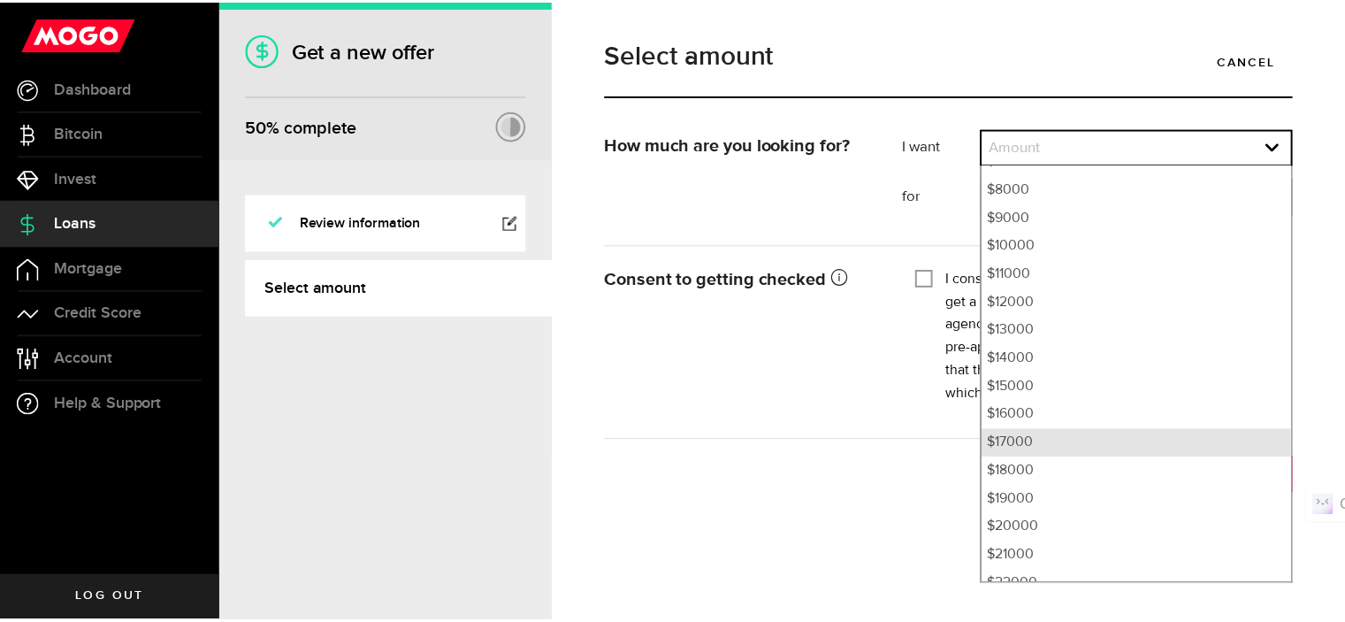
scroll to position [265, 0]
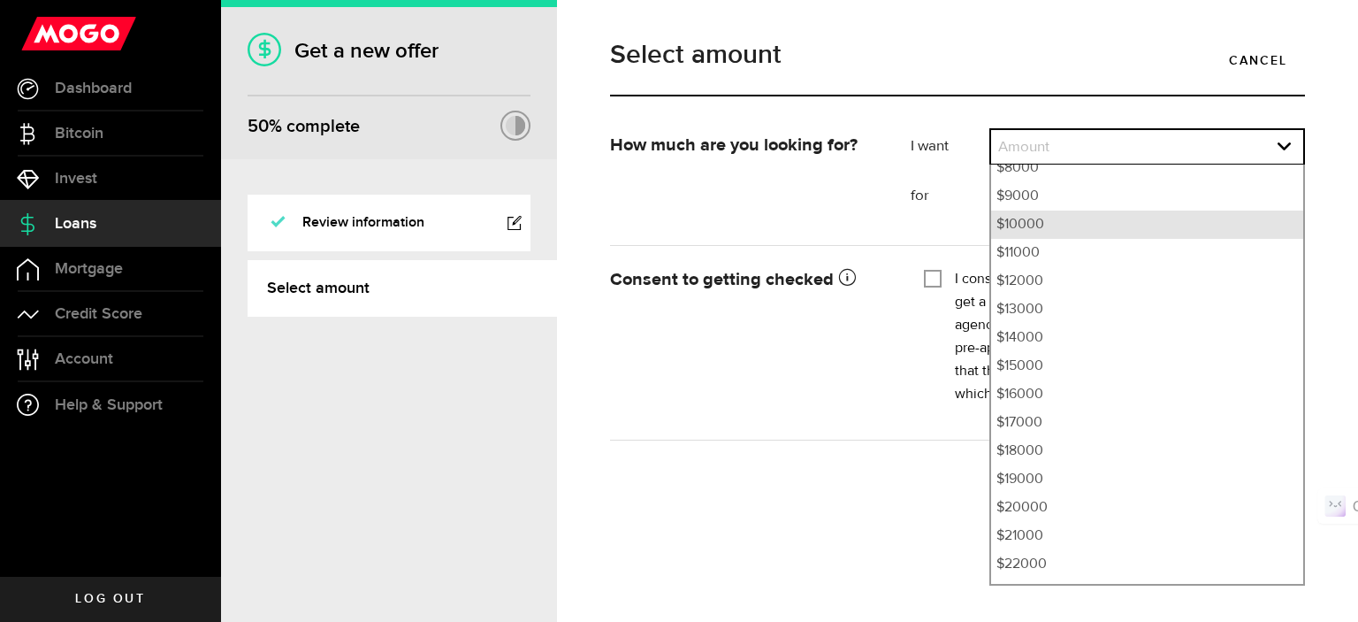
click at [1045, 218] on li "$10000" at bounding box center [1147, 224] width 312 height 28
select select "10000"
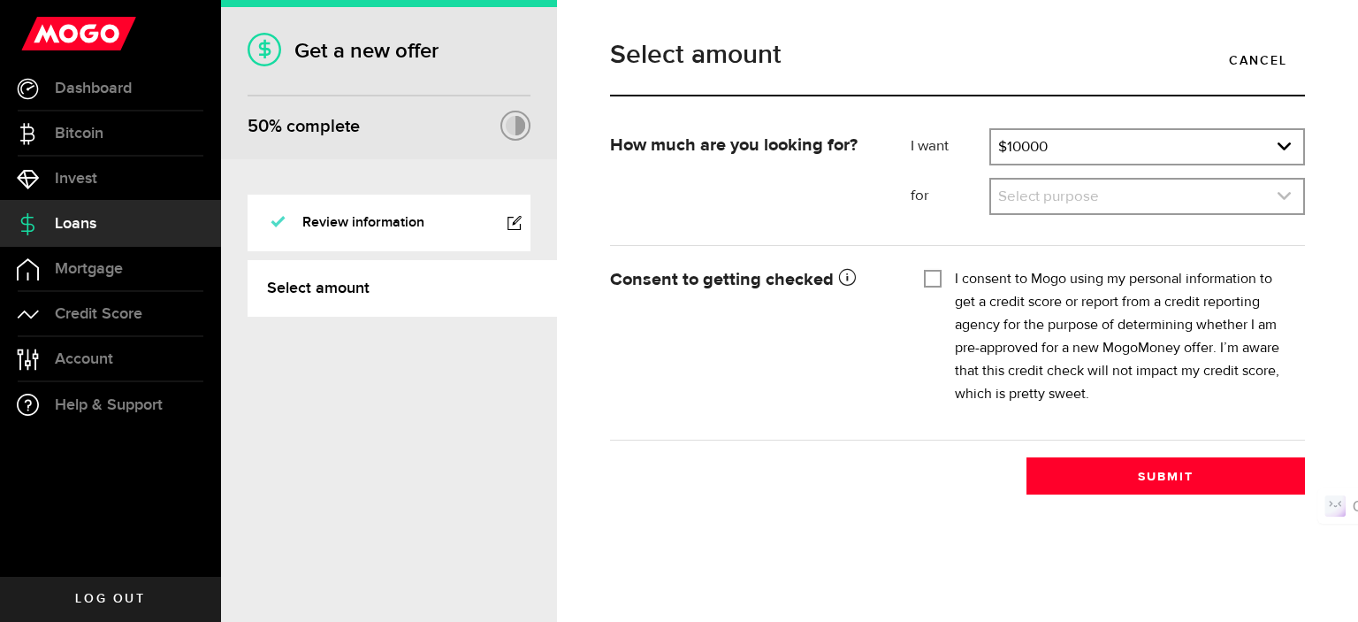
click at [1070, 207] on link "expand select" at bounding box center [1147, 197] width 312 height 34
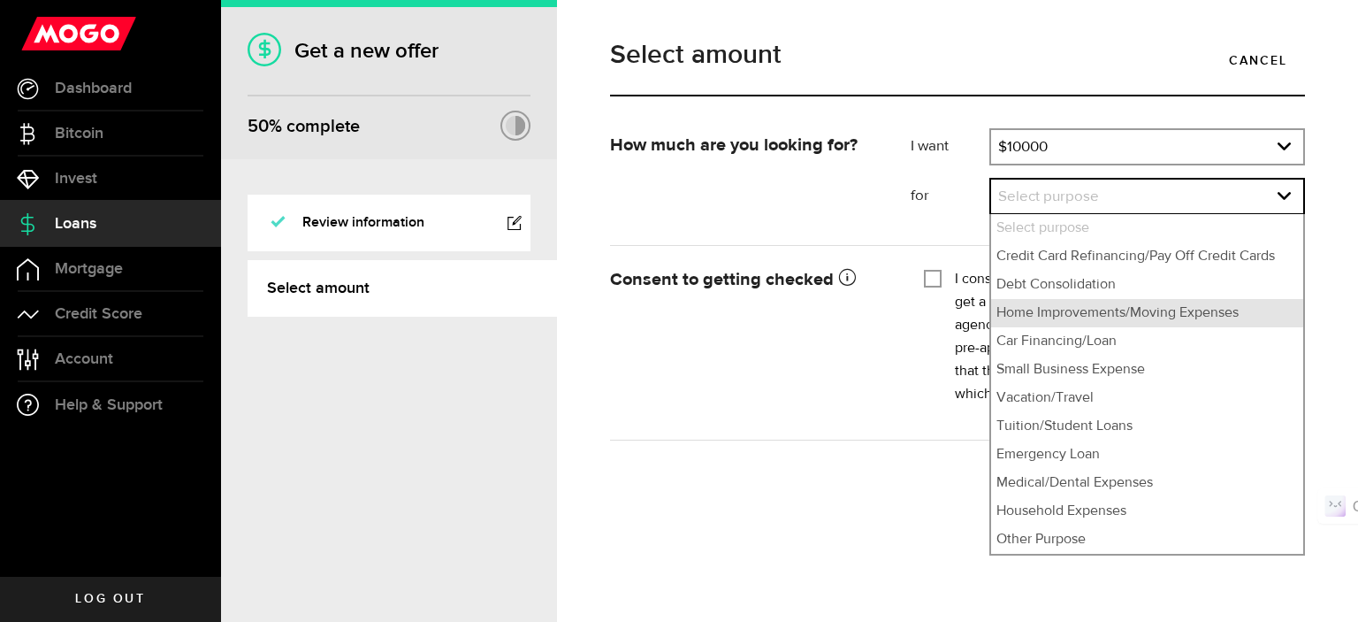
click at [1144, 317] on li "Home Improvements/Moving Expenses" at bounding box center [1147, 313] width 312 height 28
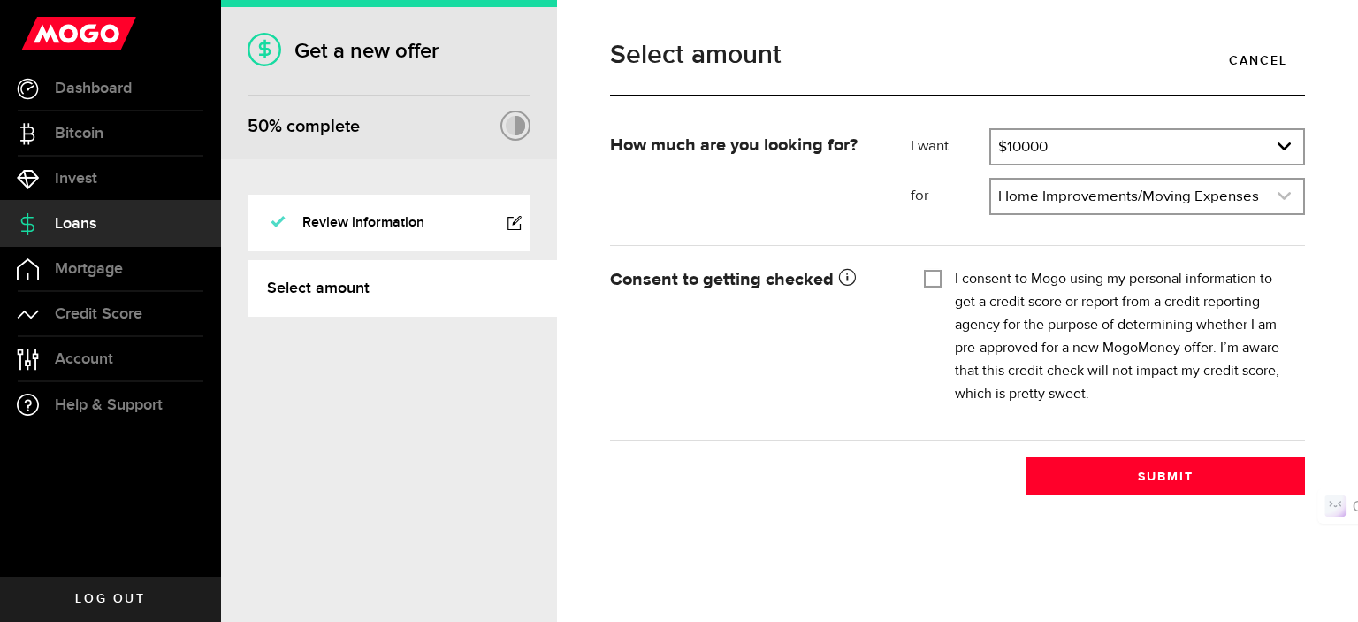
click at [1217, 211] on link "expand select" at bounding box center [1147, 197] width 312 height 34
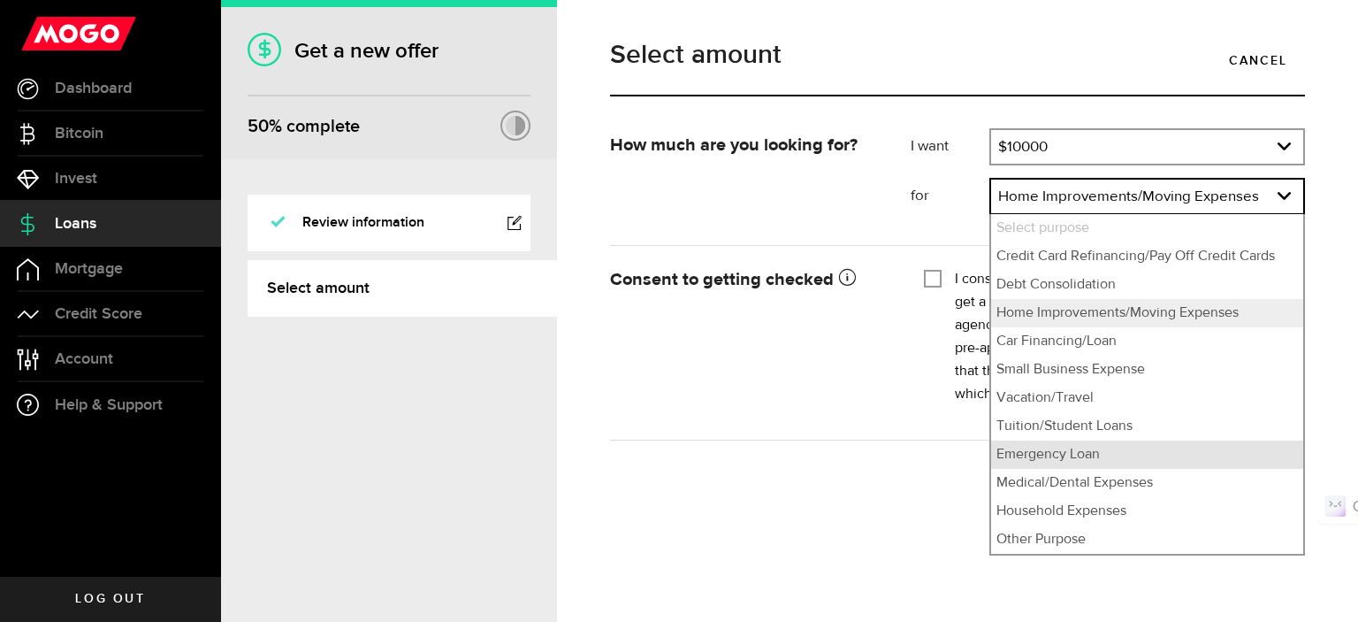
click at [1093, 449] on li "Emergency Loan" at bounding box center [1147, 454] width 312 height 28
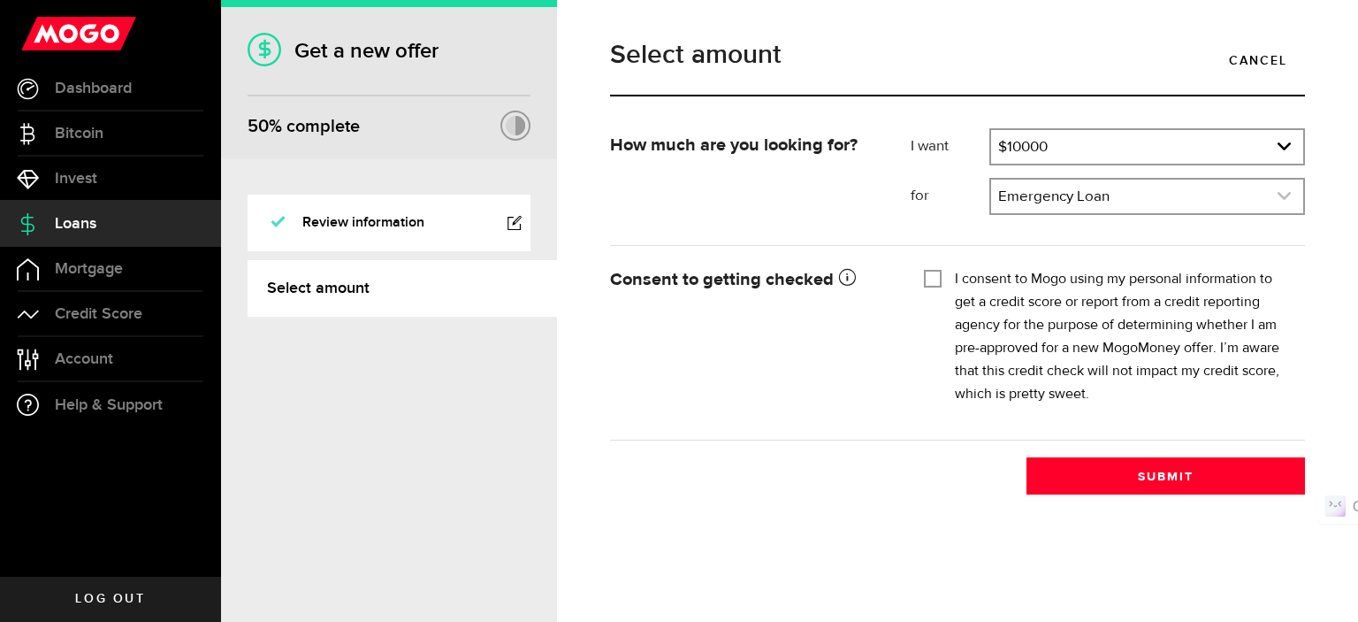
click at [1116, 204] on link "expand select" at bounding box center [1147, 197] width 312 height 34
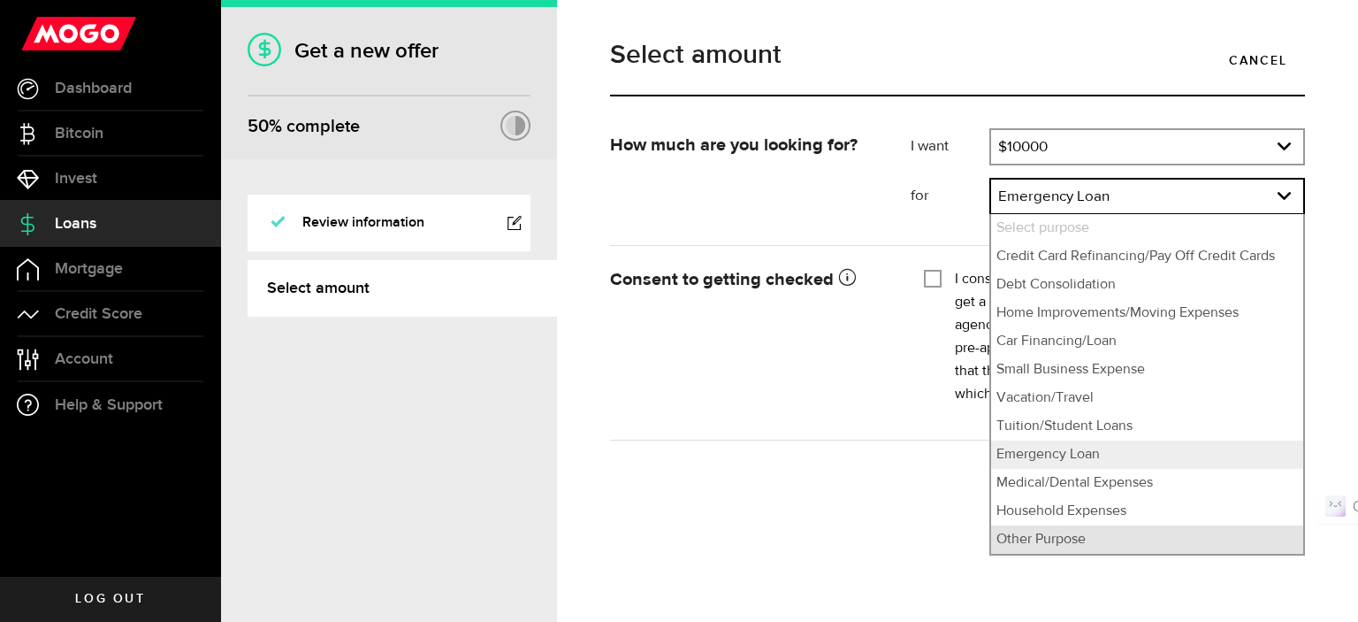
click at [1081, 540] on li "Other Purpose" at bounding box center [1147, 539] width 312 height 28
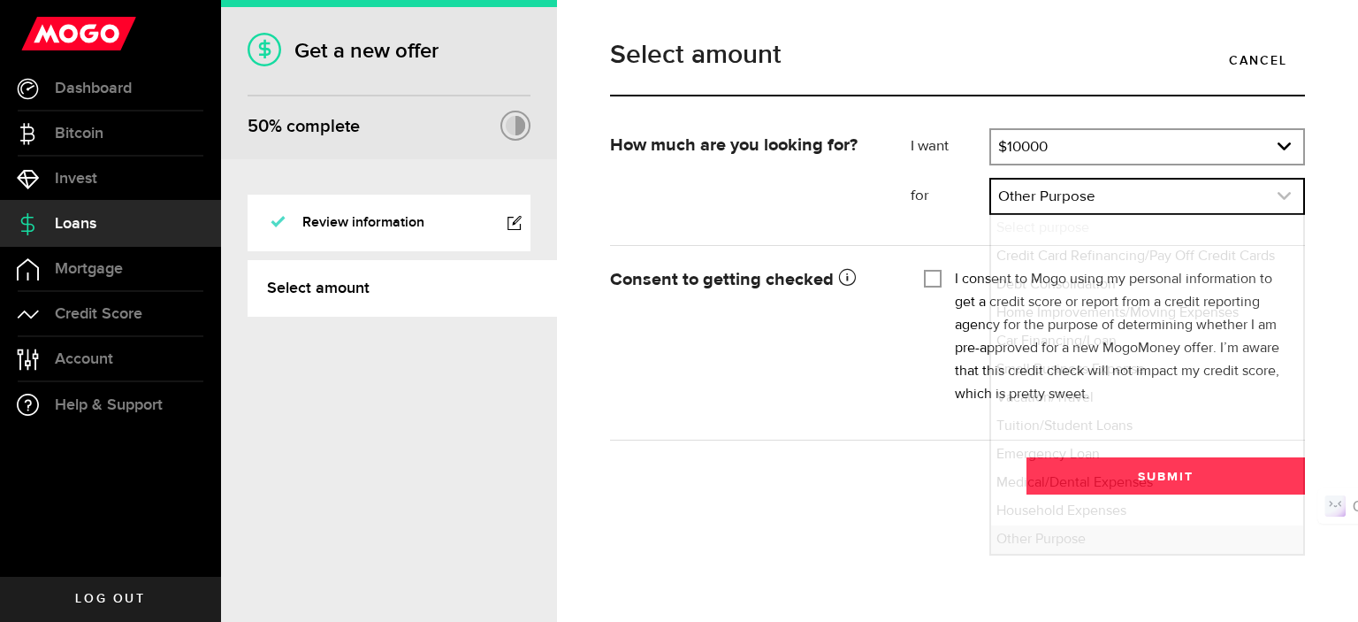
click at [1053, 200] on link "expand select" at bounding box center [1147, 197] width 312 height 34
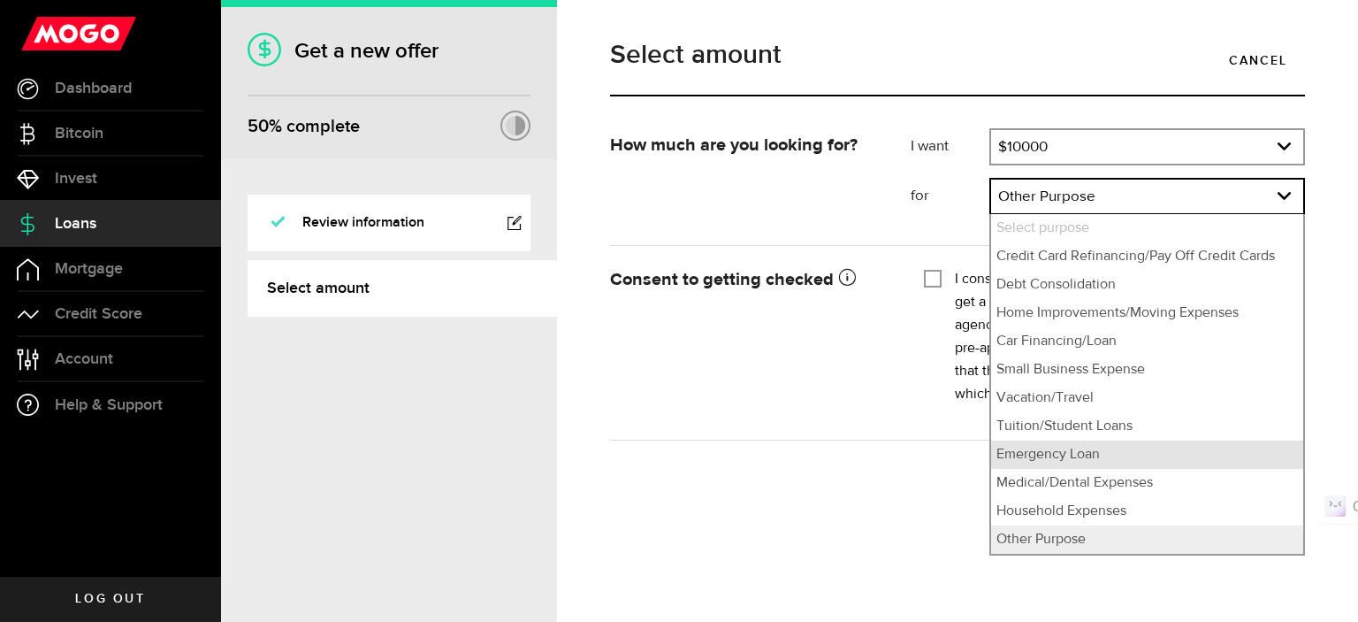
click at [1073, 456] on li "Emergency Loan" at bounding box center [1147, 454] width 312 height 28
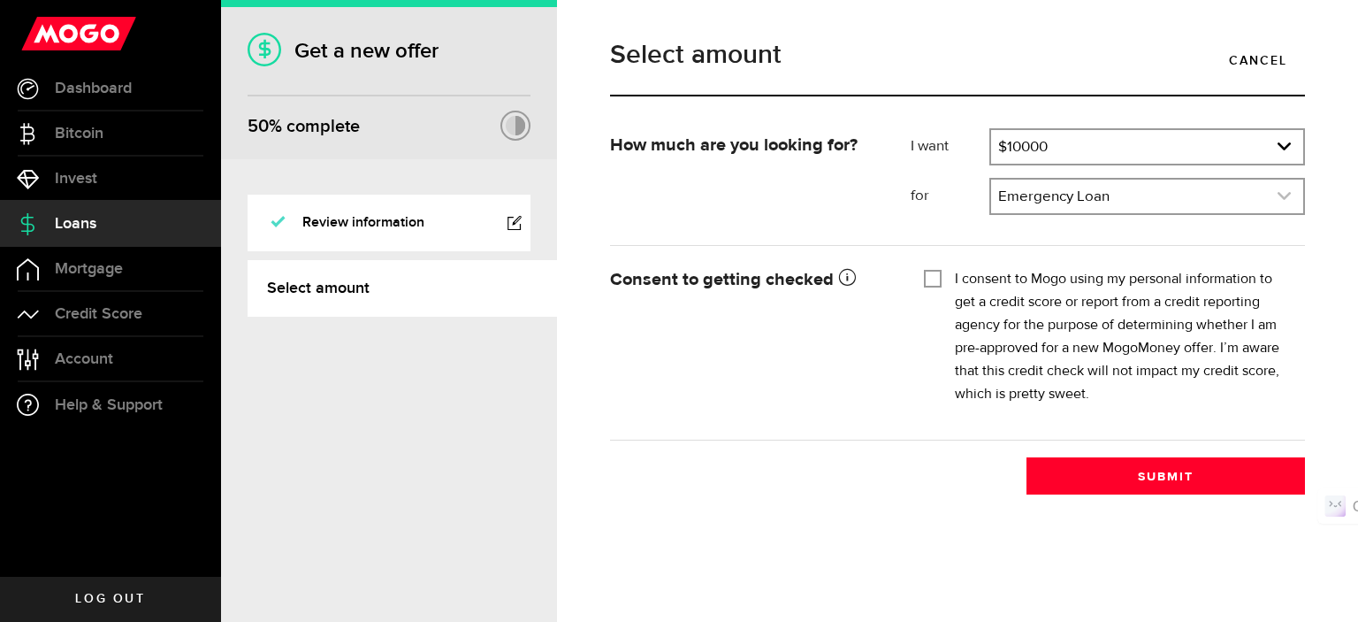
click at [1051, 197] on link "expand select" at bounding box center [1147, 197] width 312 height 34
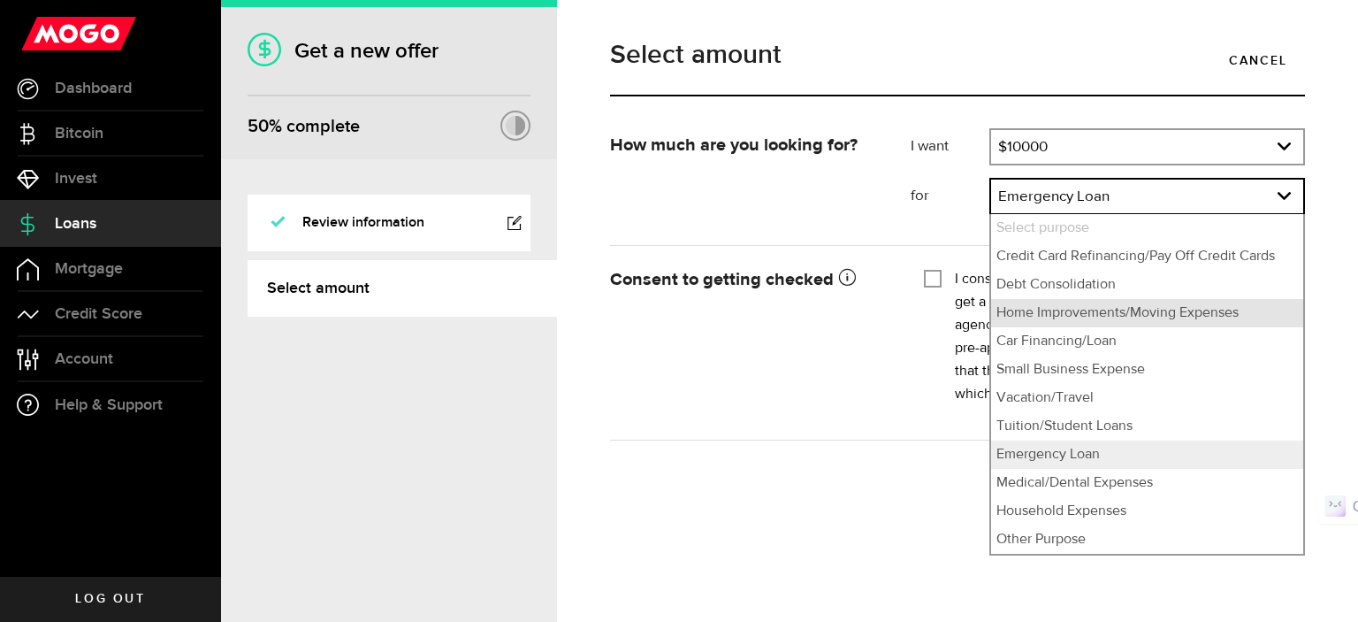
click at [1041, 311] on li "Home Improvements/Moving Expenses" at bounding box center [1147, 313] width 312 height 28
select select "Home Improvements/Moving Expenses"
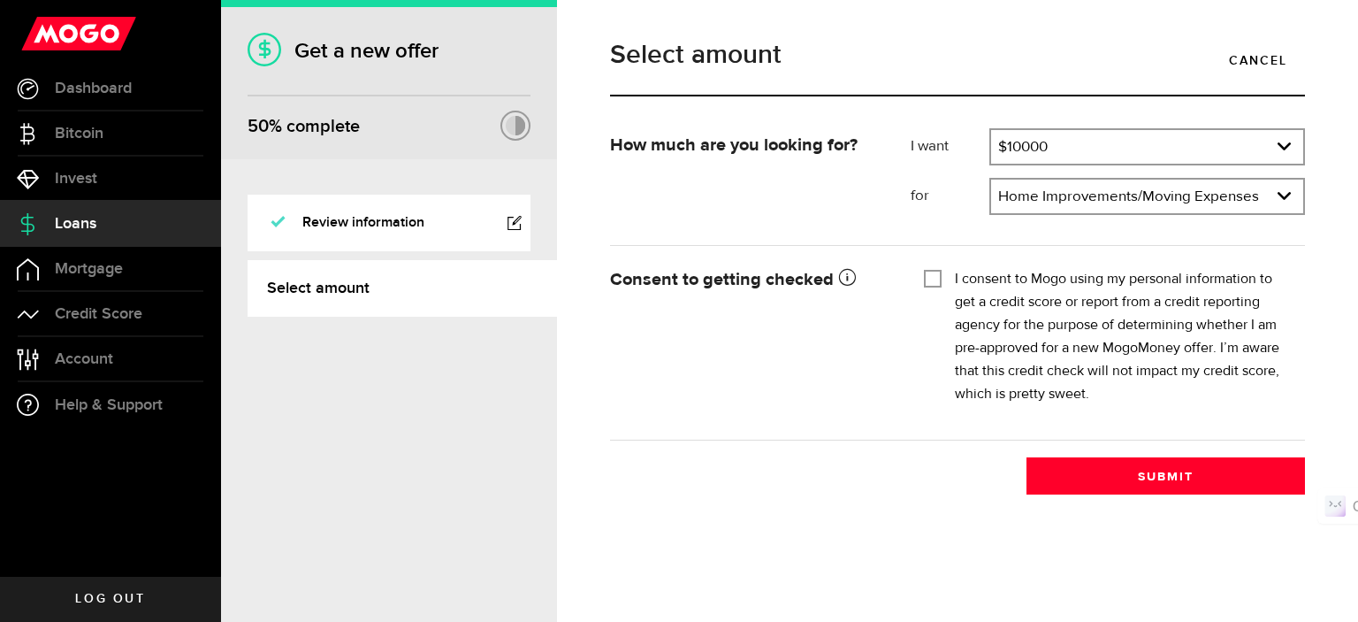
click at [955, 278] on label "I consent to Mogo using my personal information to get a credit score or report…" at bounding box center [1123, 337] width 337 height 138
click at [942, 278] on input "I consent to Mogo using my personal information to get a credit score or report…" at bounding box center [933, 277] width 18 height 18
checkbox input "true"
click at [1090, 204] on link "expand select" at bounding box center [1147, 197] width 312 height 34
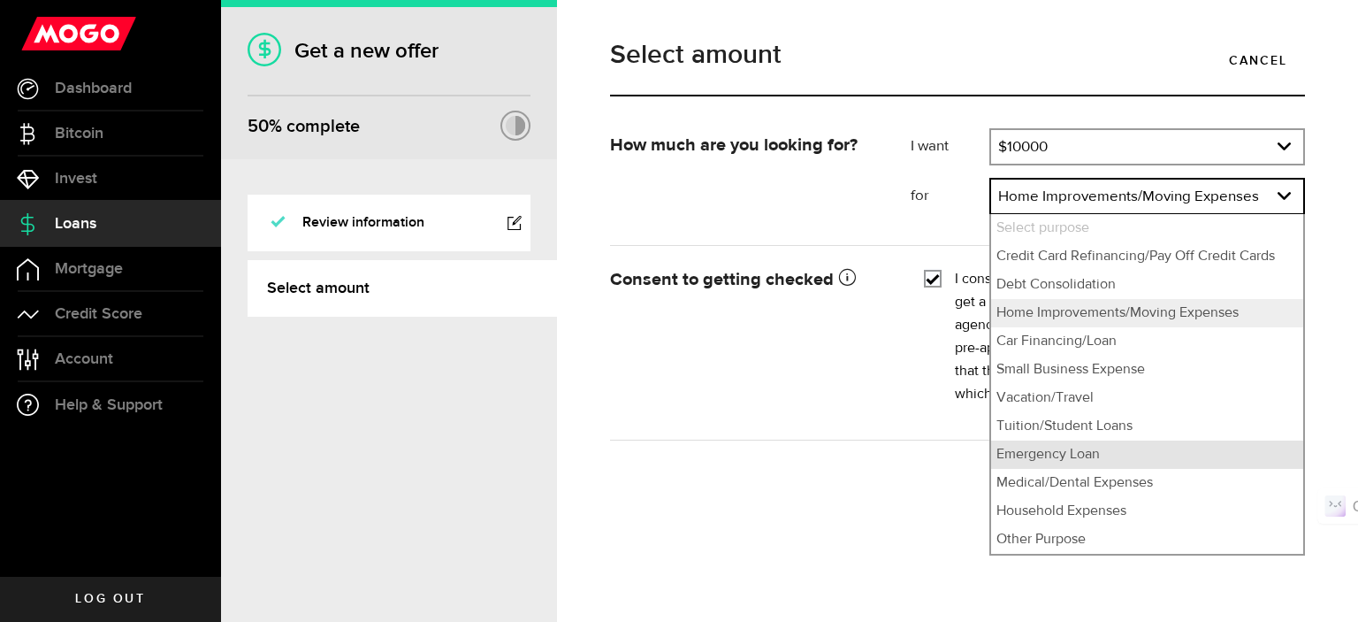
click at [1093, 455] on li "Emergency Loan" at bounding box center [1147, 454] width 312 height 28
select select "Emergency Loan"
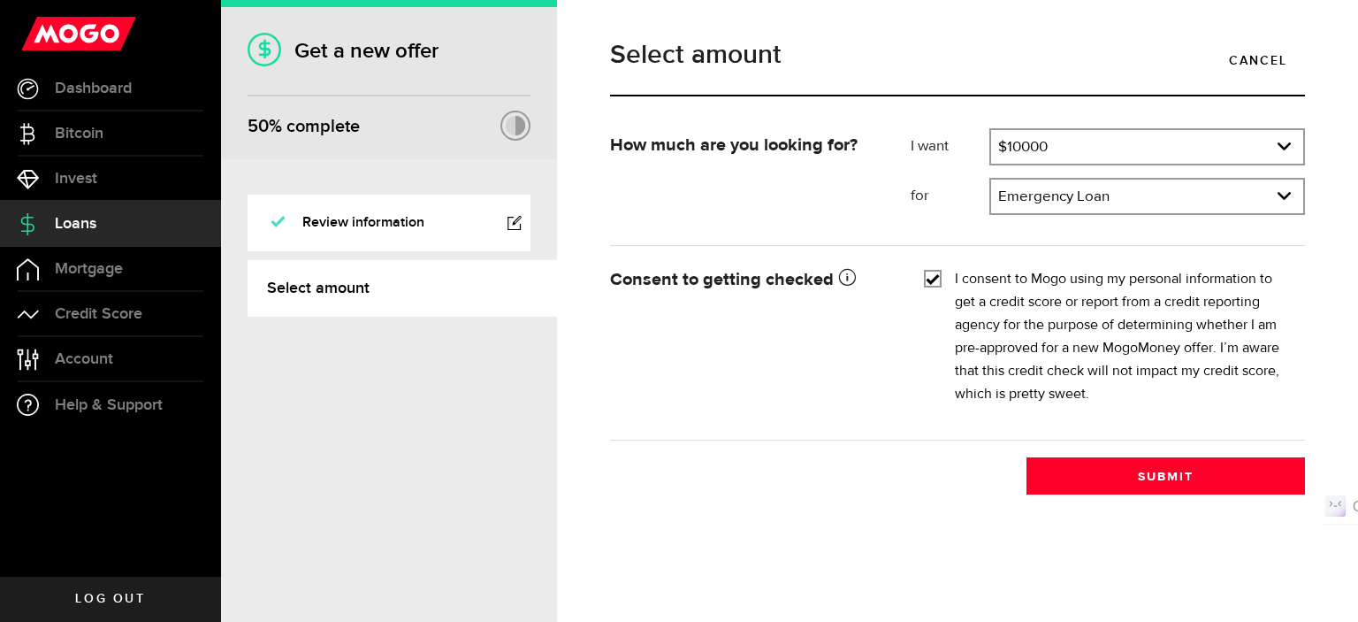
click at [911, 431] on form "How much are you looking for? I want Amount How much credit would you like? $10…" at bounding box center [957, 284] width 695 height 312
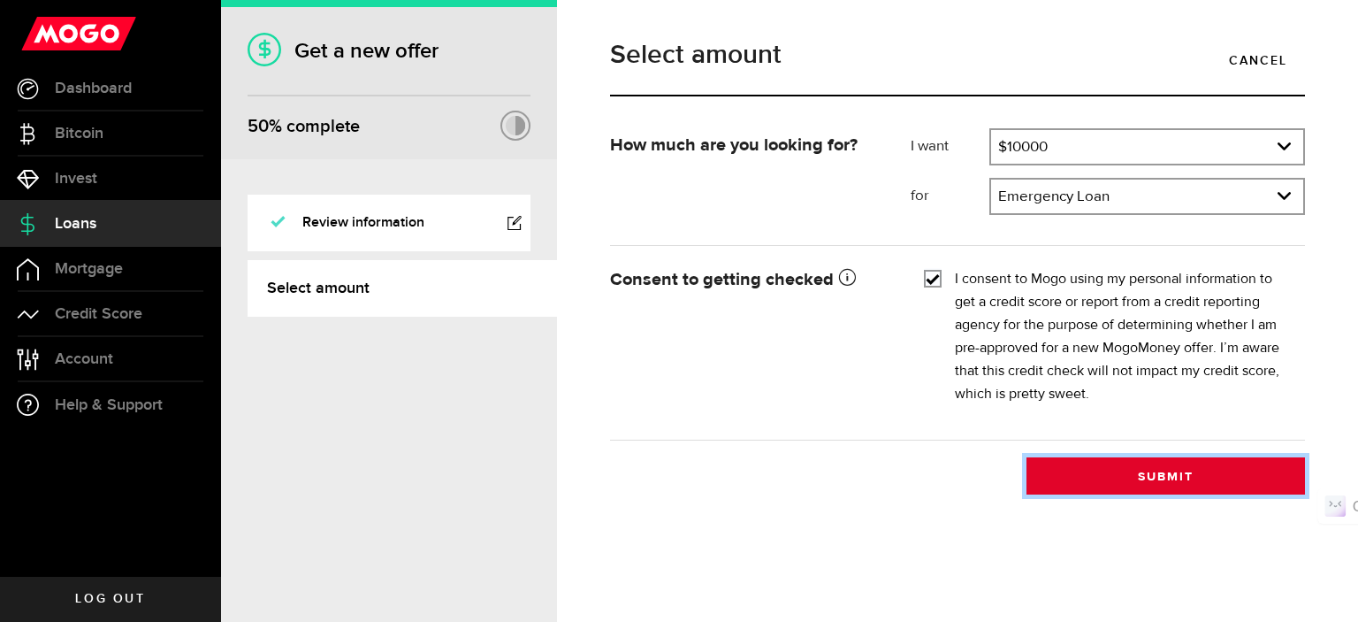
click at [1185, 478] on button "Submit" at bounding box center [1166, 475] width 279 height 37
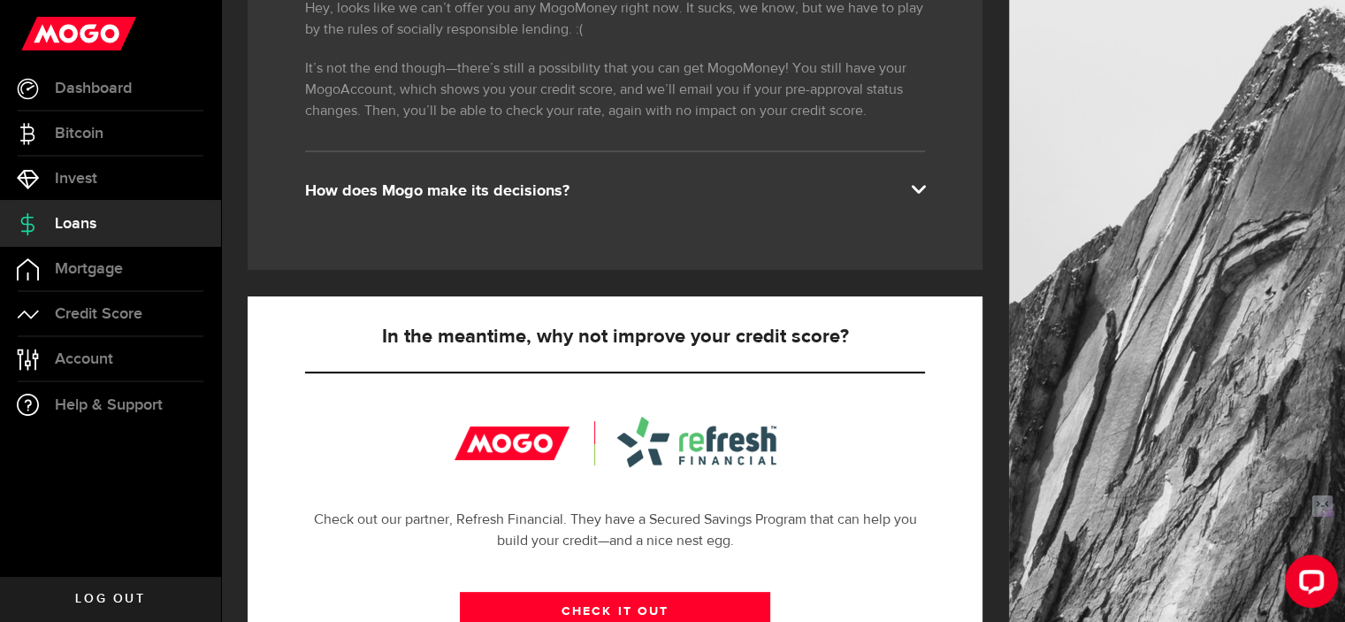
scroll to position [354, 0]
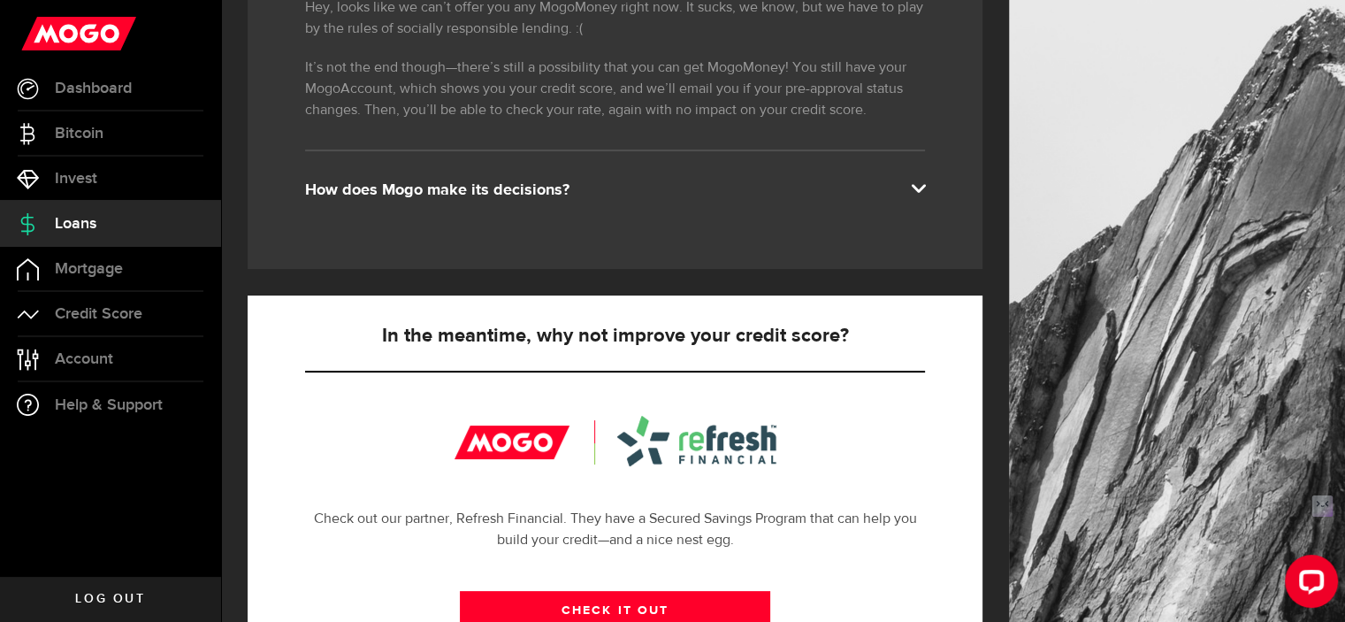
click at [925, 186] on span at bounding box center [918, 187] width 14 height 14
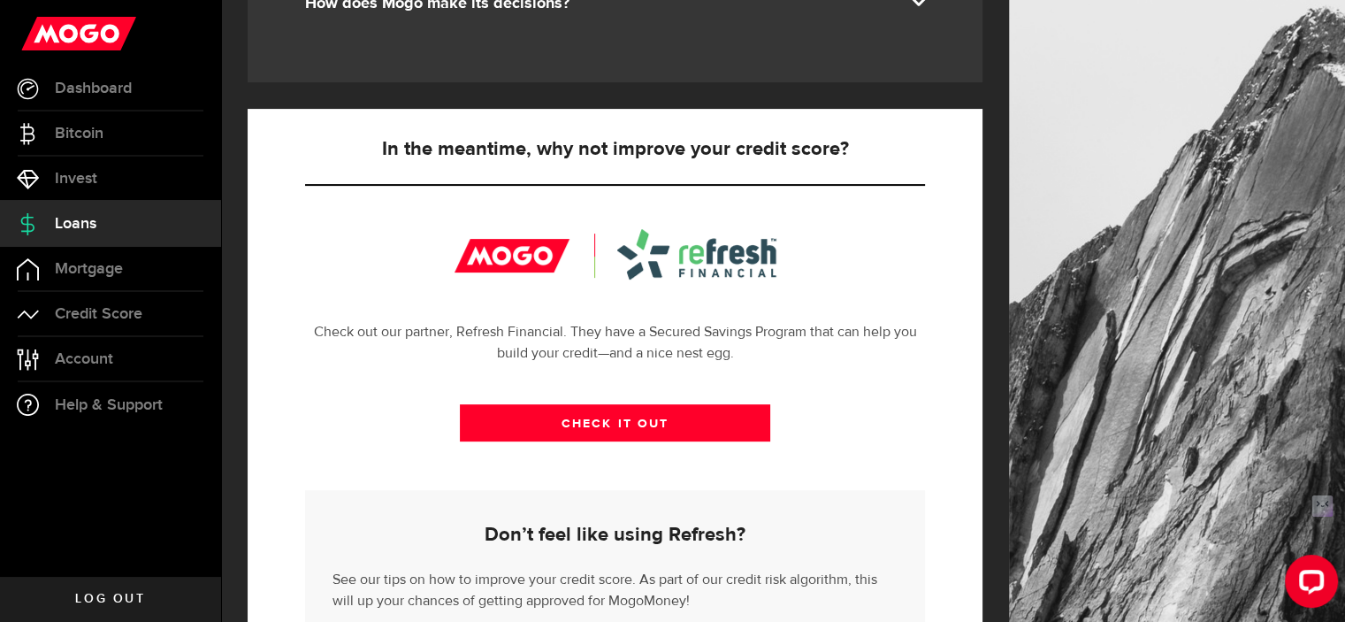
scroll to position [654, 0]
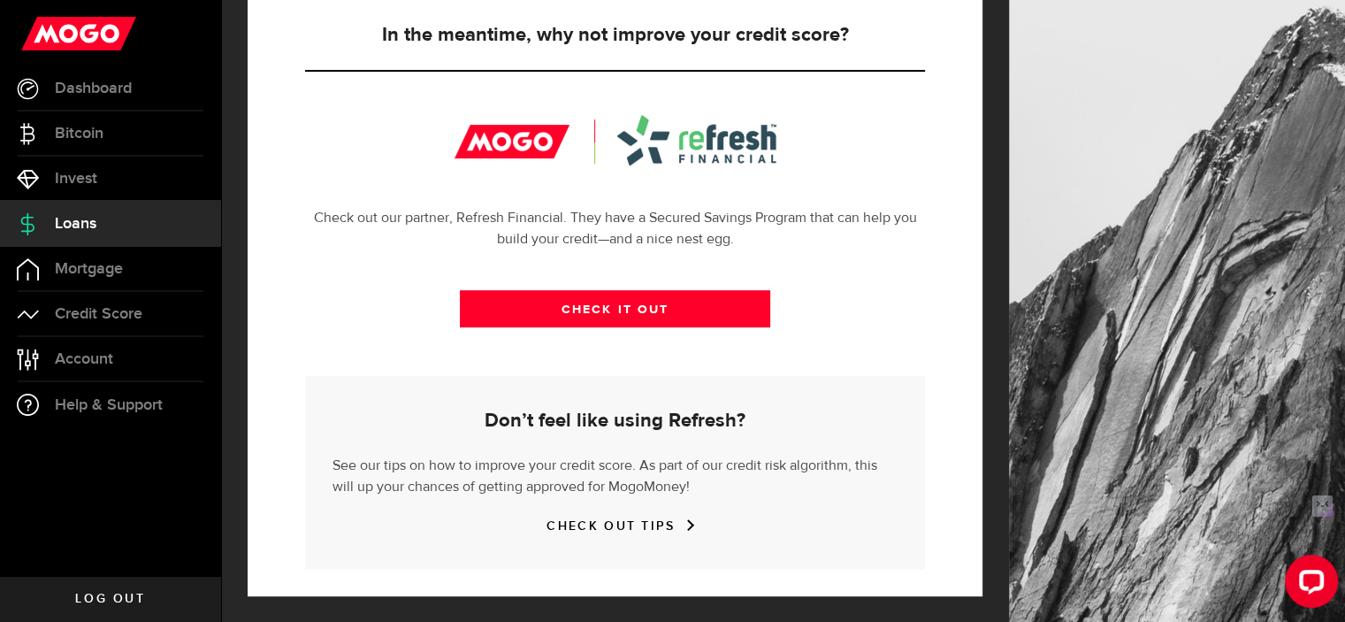
click at [119, 598] on span "Log out" at bounding box center [110, 599] width 70 height 12
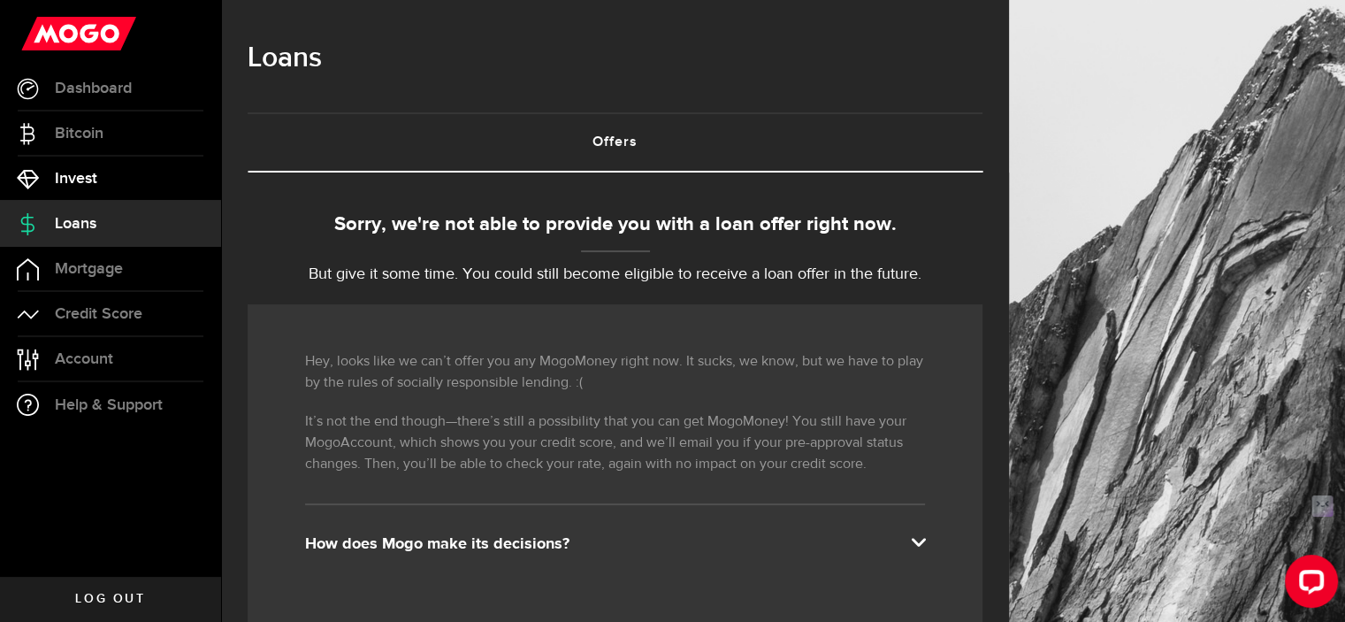
click at [73, 172] on span "Invest" at bounding box center [76, 179] width 42 height 16
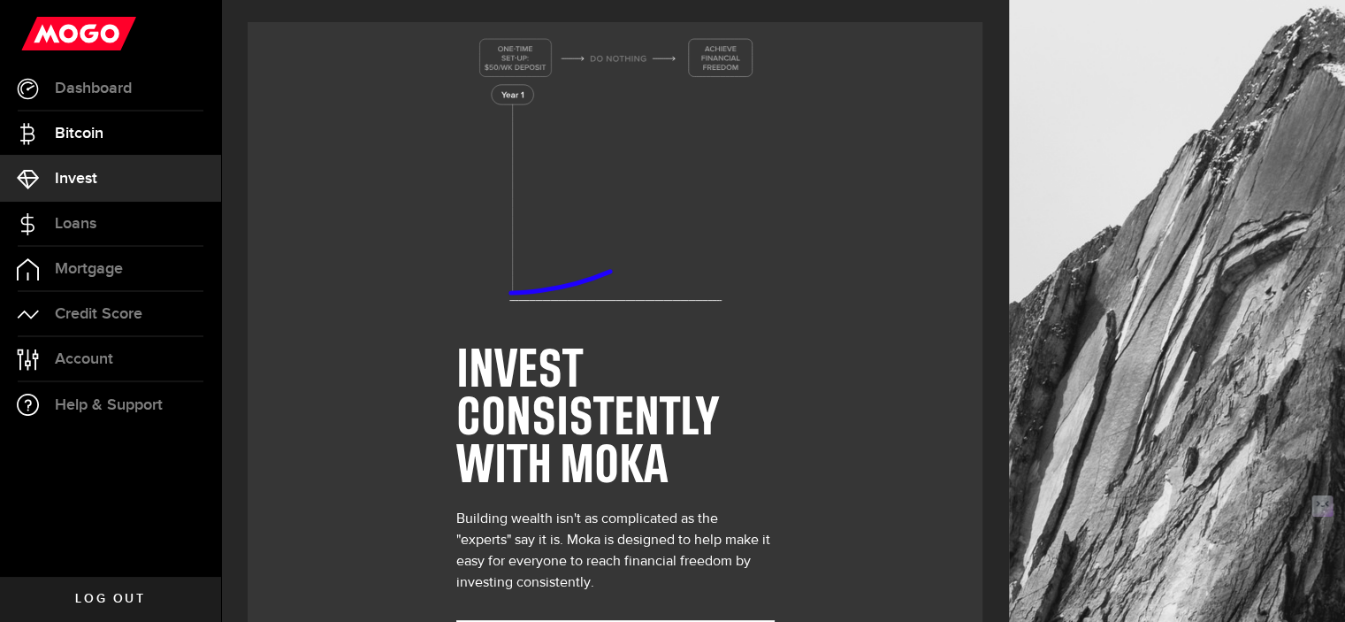
click at [99, 141] on span "Bitcoin" at bounding box center [79, 134] width 49 height 16
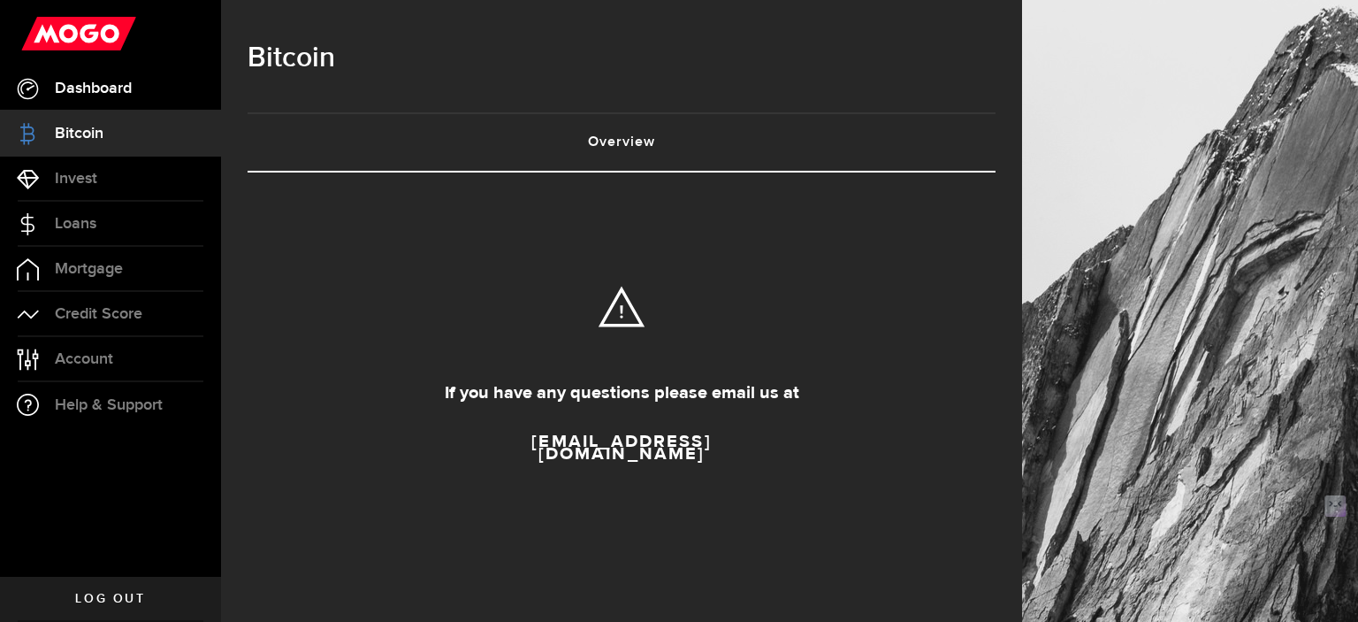
click at [107, 90] on span "Dashboard" at bounding box center [93, 88] width 77 height 16
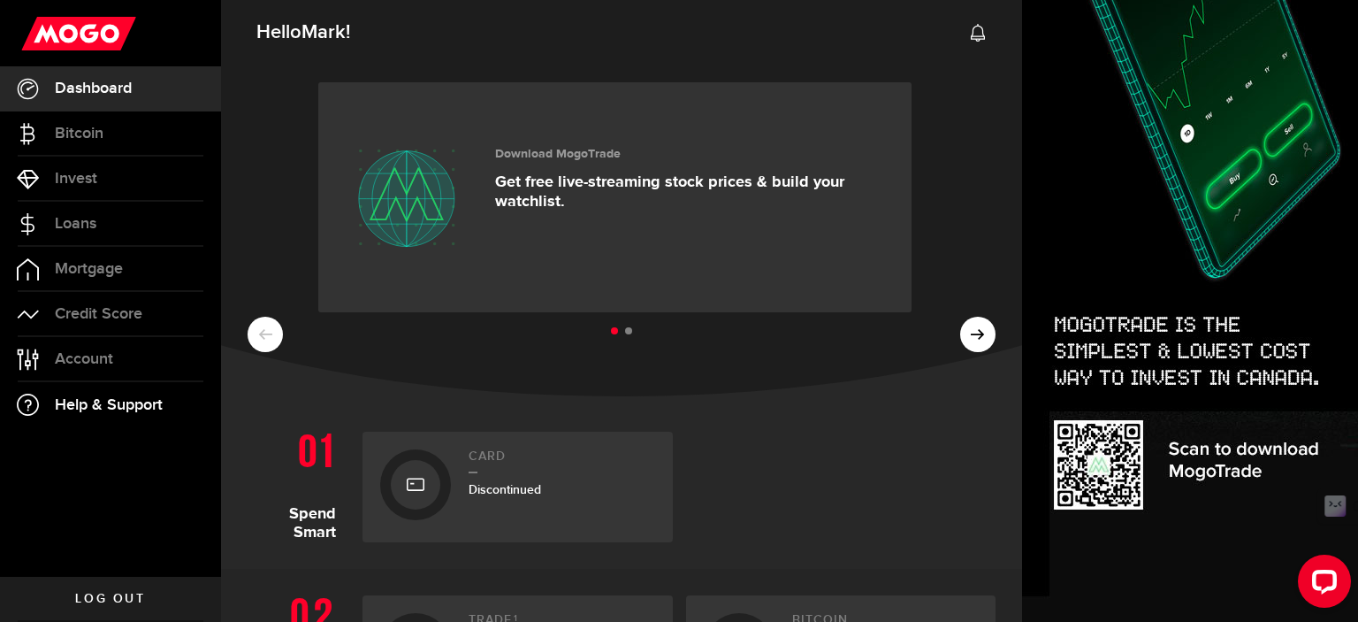
click at [141, 408] on span "Help & Support" at bounding box center [109, 405] width 108 height 16
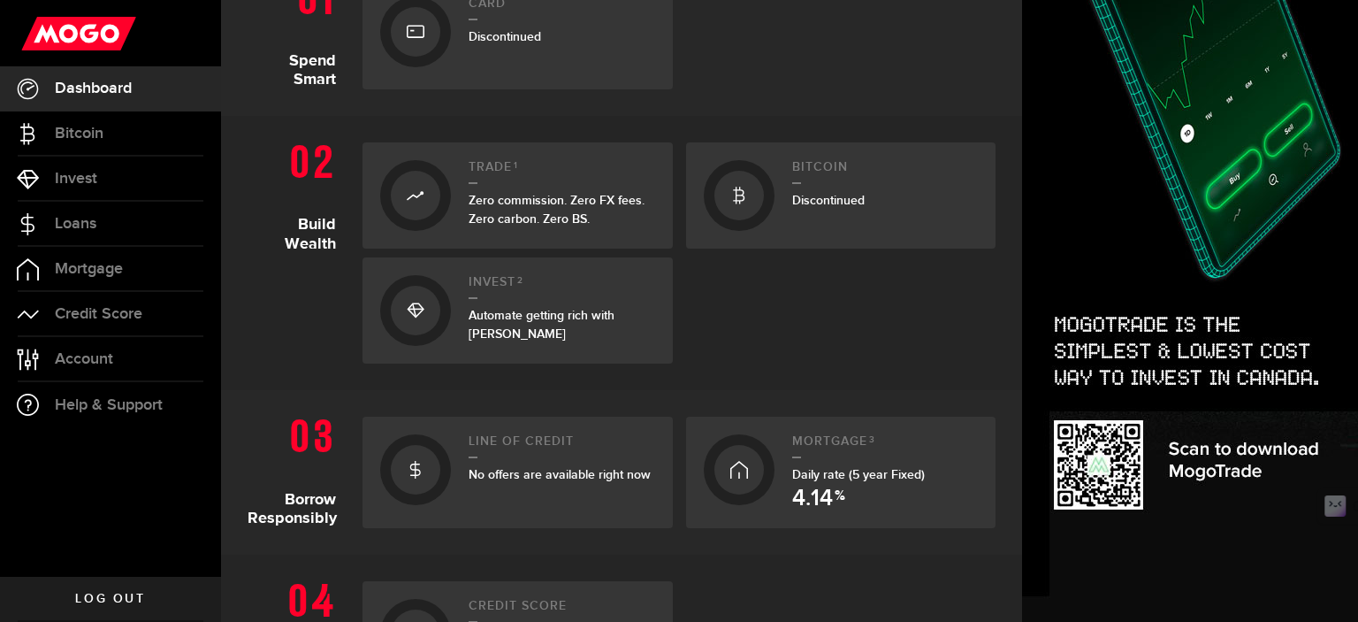
scroll to position [531, 0]
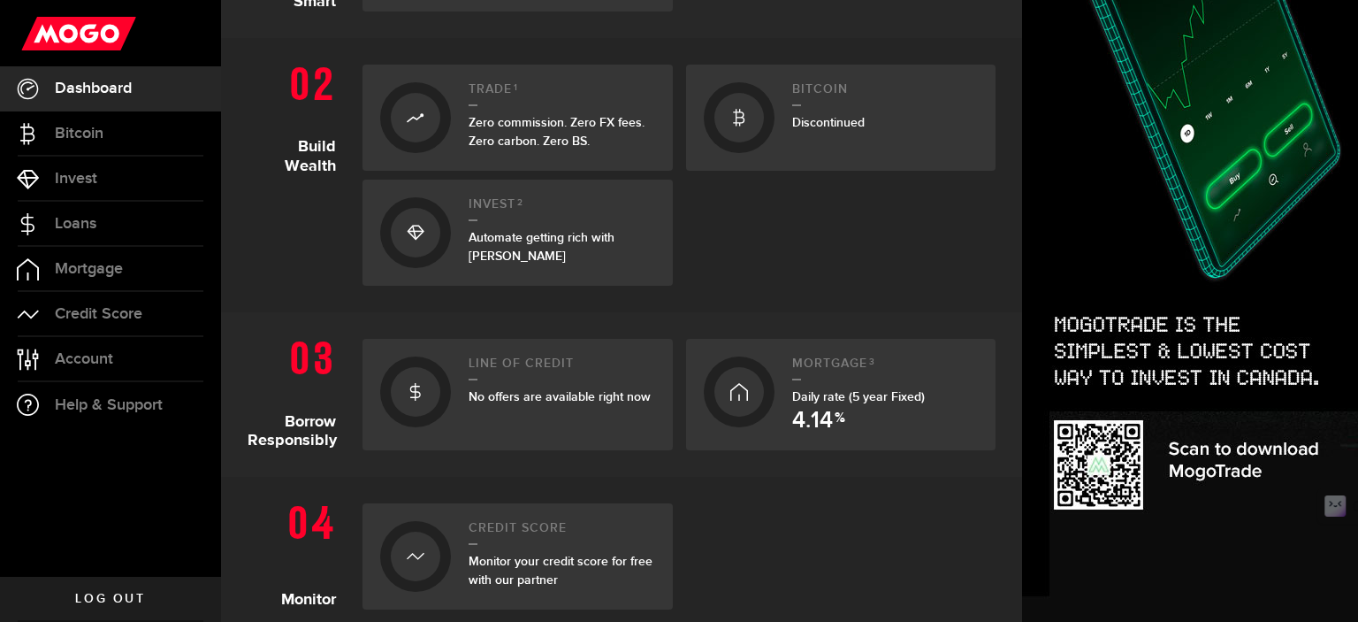
click at [92, 599] on span "Log out" at bounding box center [110, 599] width 70 height 12
